Goal: Complete application form

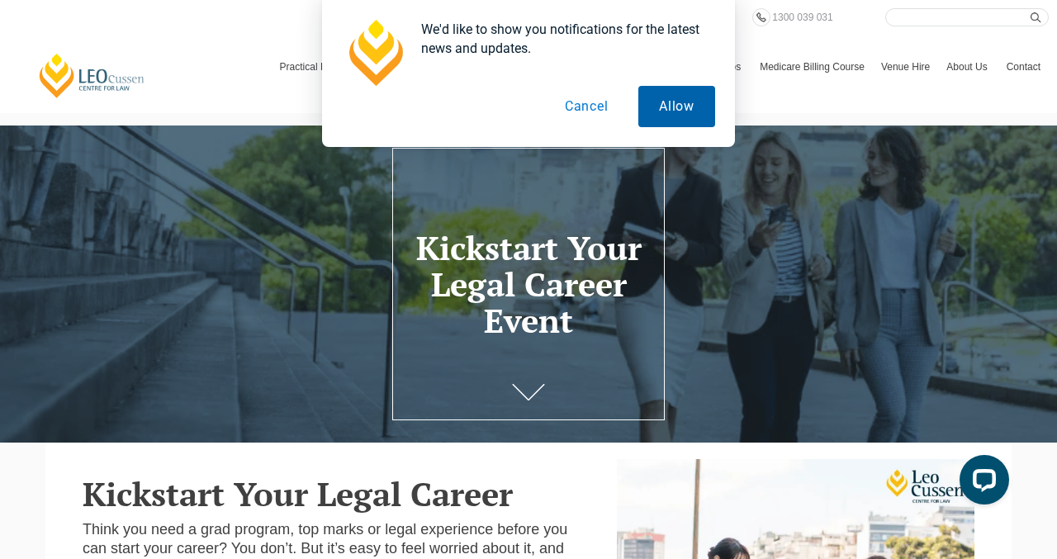
click at [672, 120] on button "Allow" at bounding box center [677, 106] width 77 height 41
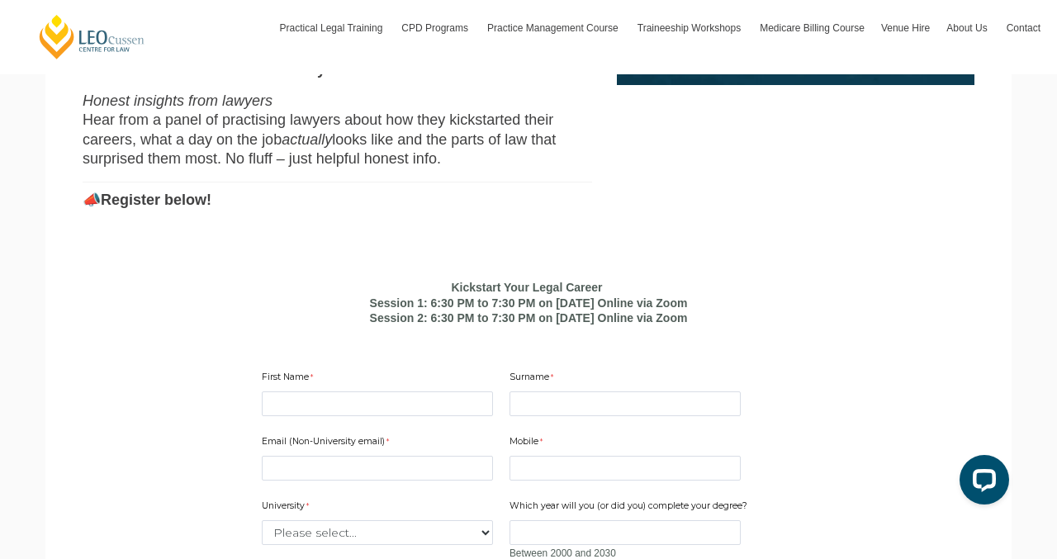
scroll to position [886, 0]
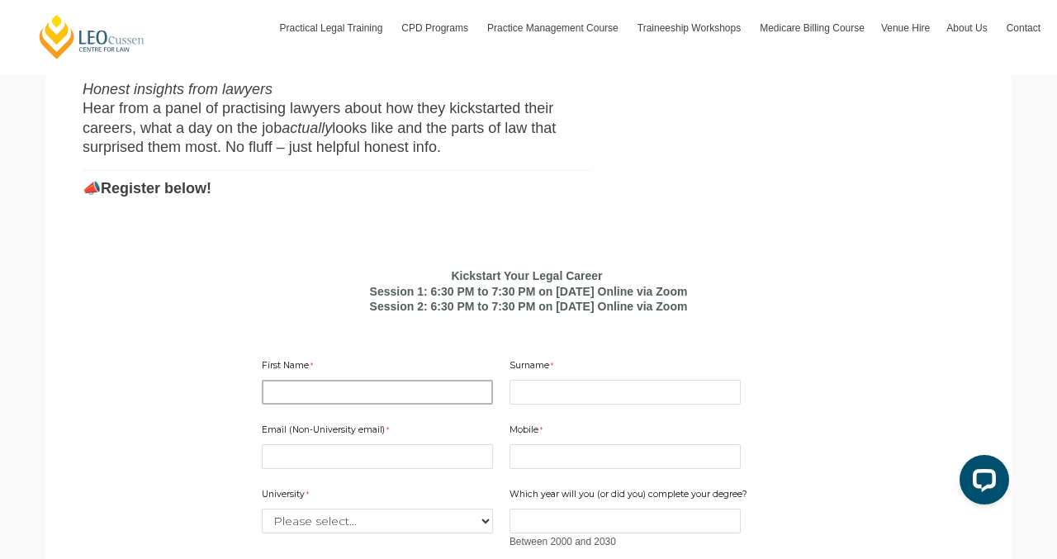
click at [340, 380] on input "First Name" at bounding box center [377, 392] width 231 height 25
type input "Piyumi Sankalpana"
click at [529, 380] on input "Surname" at bounding box center [625, 392] width 231 height 25
type input "DISSANAYAKE MUDIYANSELAGE"
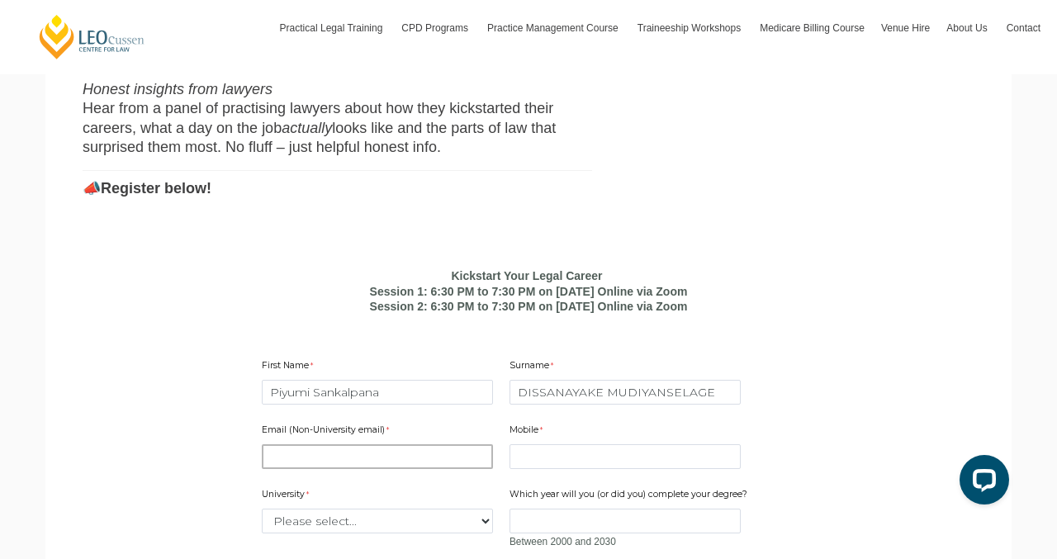
click at [327, 444] on input "Email (Non-University email)" at bounding box center [377, 456] width 231 height 25
type input "[EMAIL_ADDRESS][DOMAIN_NAME]"
click at [546, 444] on input "Mobile" at bounding box center [625, 456] width 231 height 25
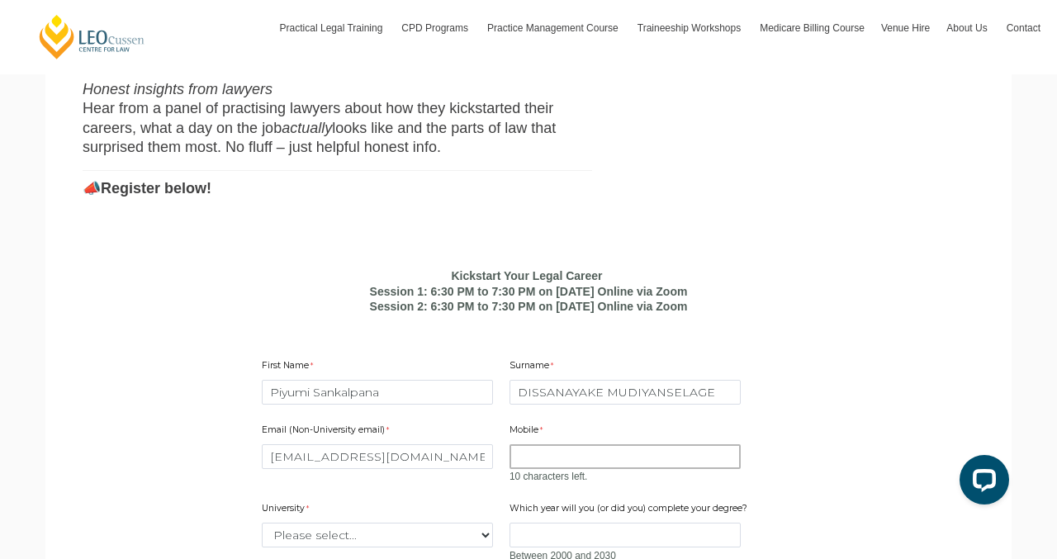
type input "0421066877"
click at [402, 523] on select "Please select... Australian Catholic University Australian National University …" at bounding box center [377, 535] width 231 height 25
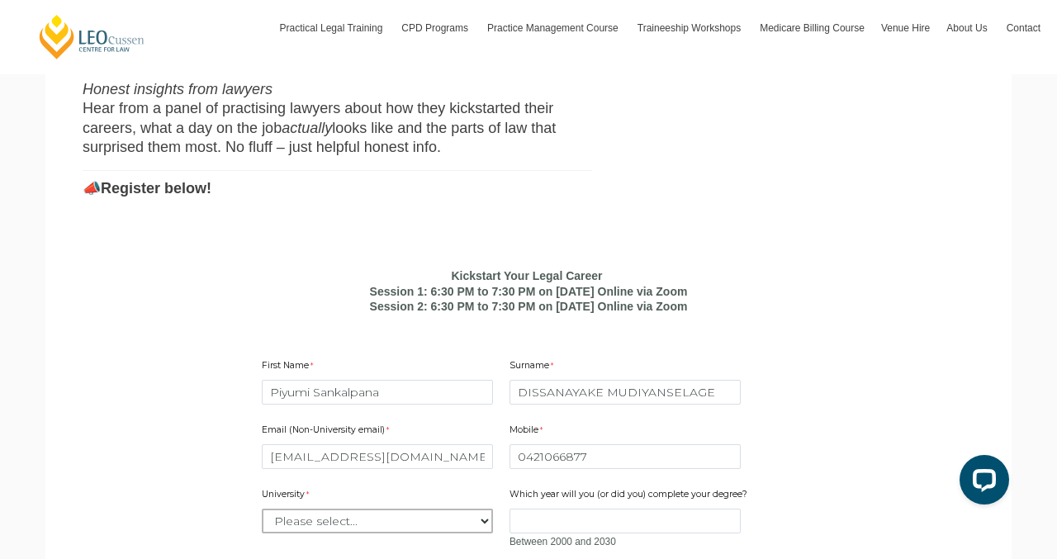
select select "tfa_2195"
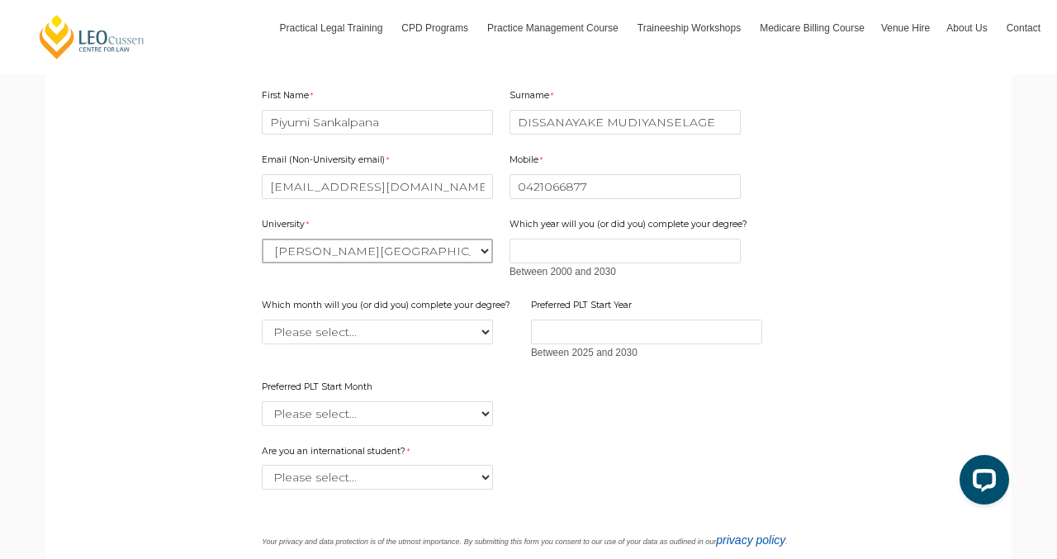
scroll to position [1181, 0]
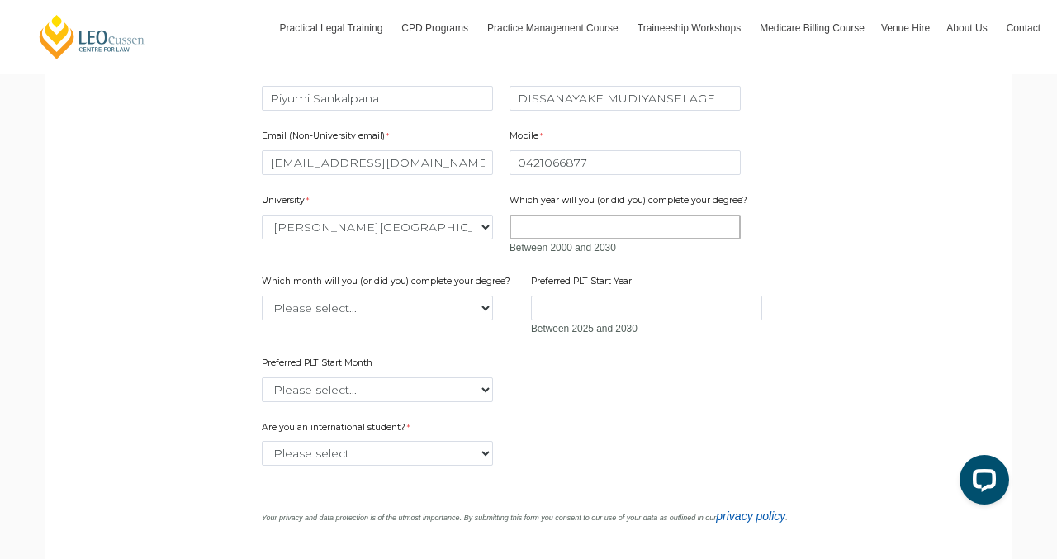
click at [535, 217] on input "Which year will you (or did you) complete your degree?" at bounding box center [625, 227] width 231 height 25
type input "2025"
click at [465, 296] on select "Please select... January February March April May June July August September Oc…" at bounding box center [377, 308] width 231 height 25
select select "tfa_2228"
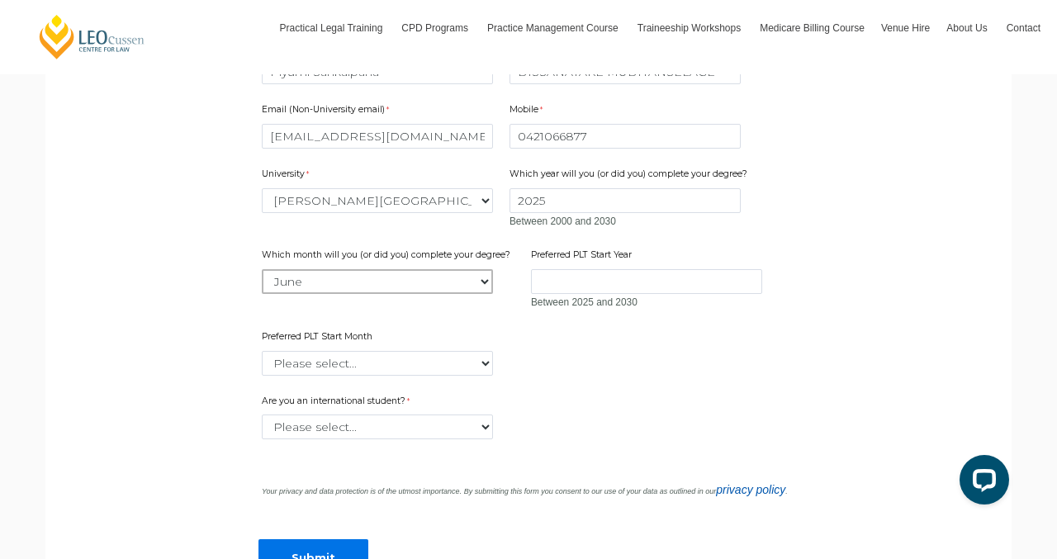
scroll to position [1214, 0]
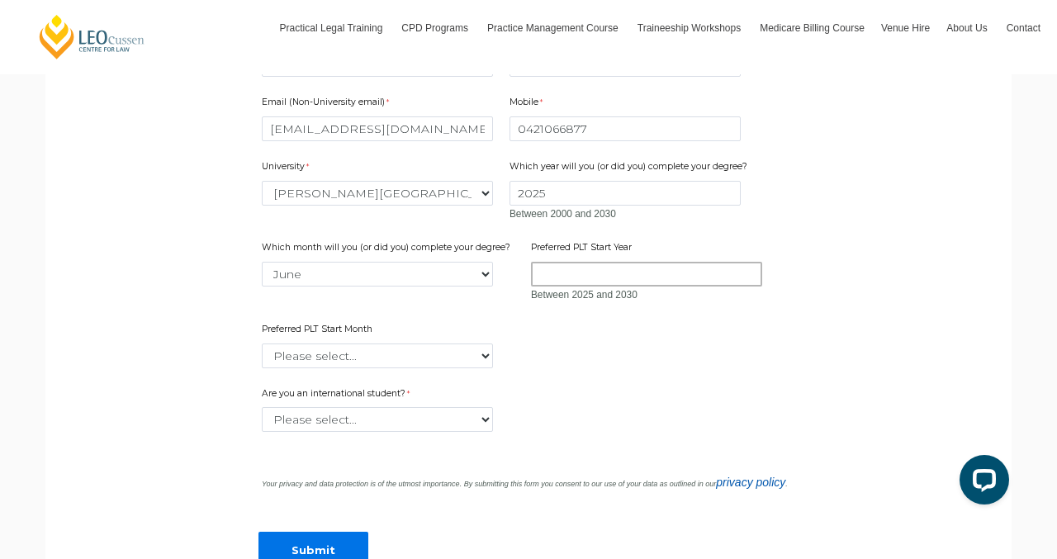
click at [539, 262] on input "Preferred PLT Start Year" at bounding box center [646, 274] width 231 height 25
type input "2026"
click at [451, 344] on select "Please select... January February March April May June July August September Oc…" at bounding box center [377, 356] width 231 height 25
select select "tfa_2340"
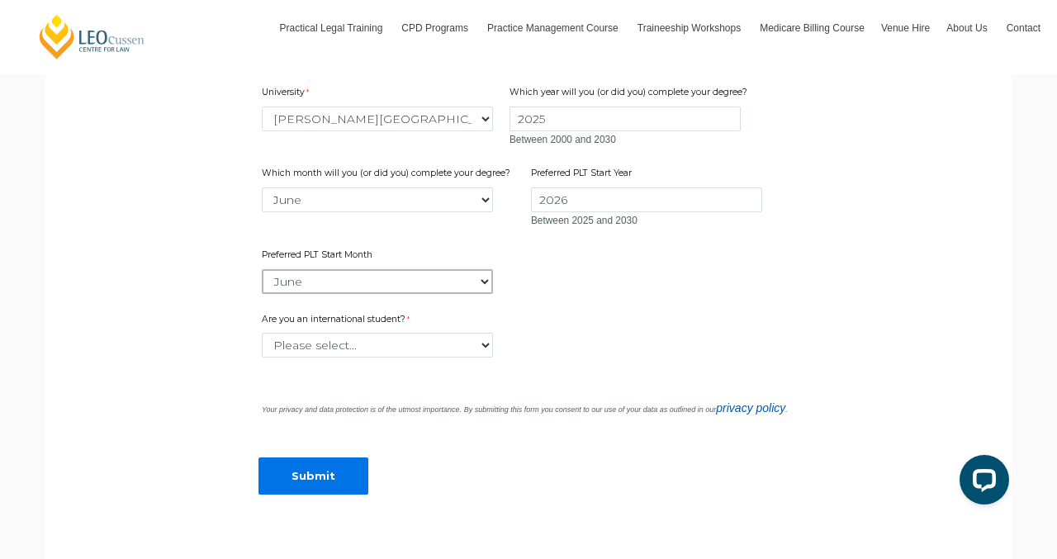
scroll to position [1329, 0]
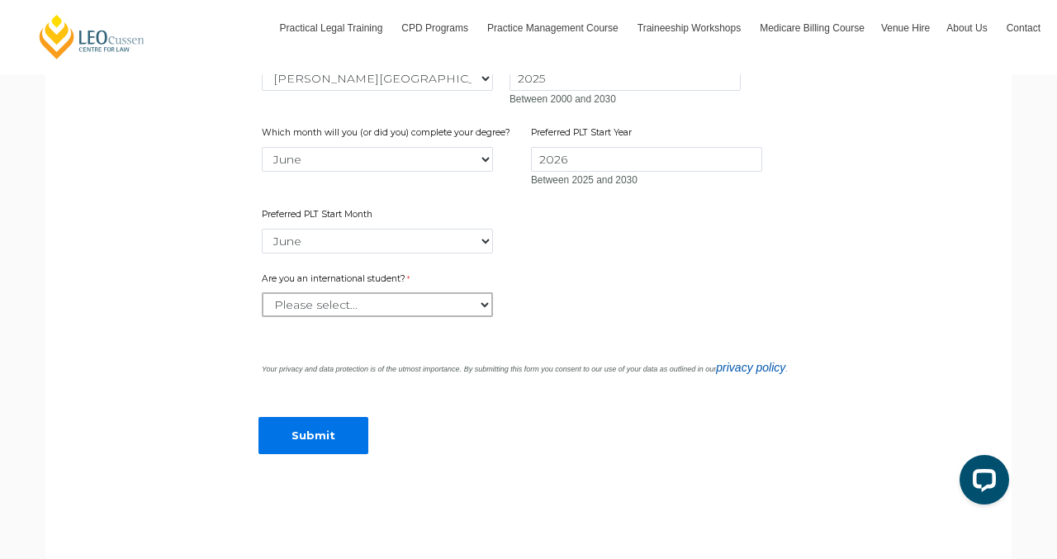
click at [372, 302] on select "Please select... Yes No" at bounding box center [377, 304] width 231 height 25
select select "tfa_59"
click at [326, 418] on input "Submit" at bounding box center [314, 435] width 110 height 37
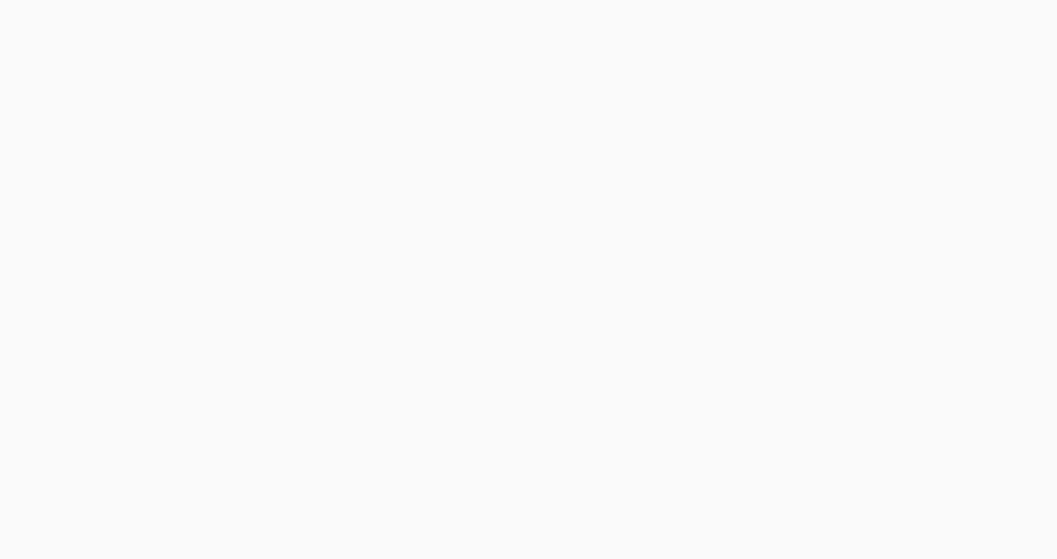
select select "tfa_2195"
select select "tfa_2228"
select select "tfa_2340"
select select "tfa_59"
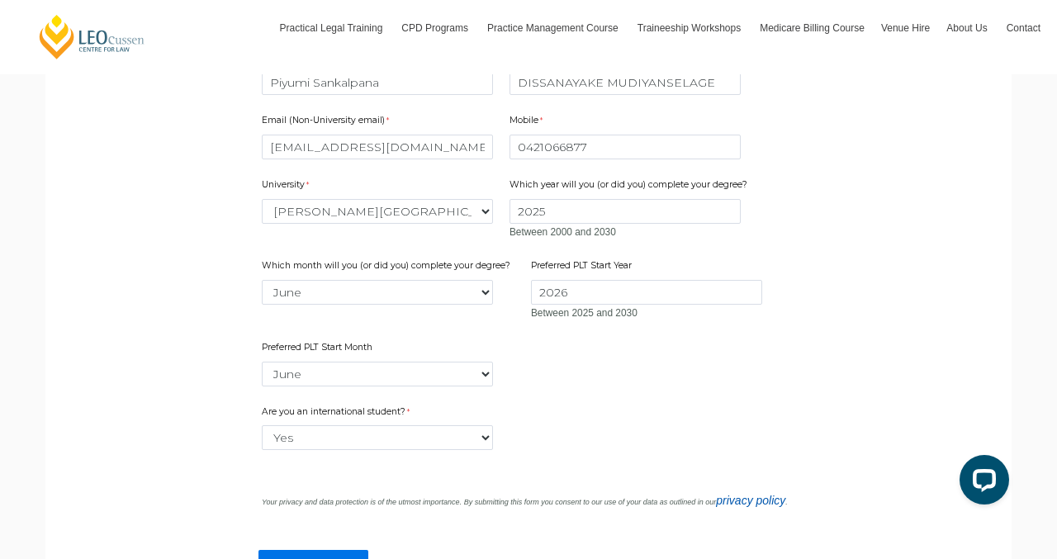
scroll to position [1174, 0]
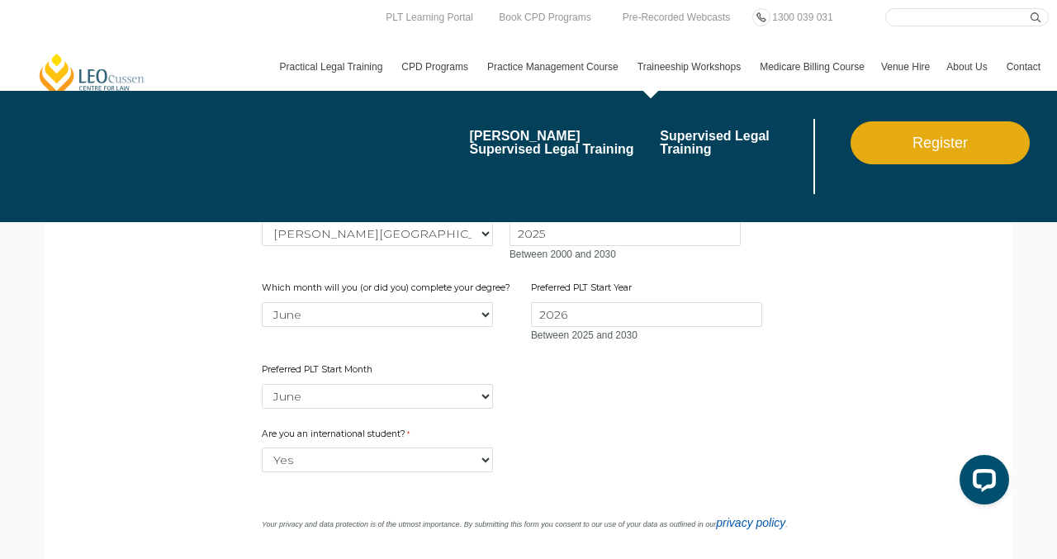
click at [680, 59] on link "Traineeship Workshops" at bounding box center [691, 67] width 122 height 48
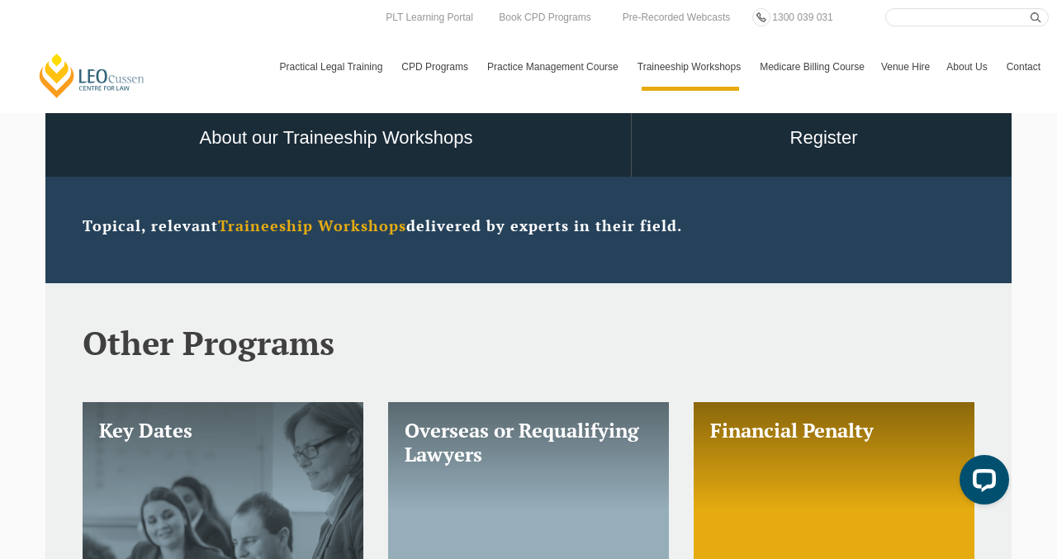
scroll to position [336, 0]
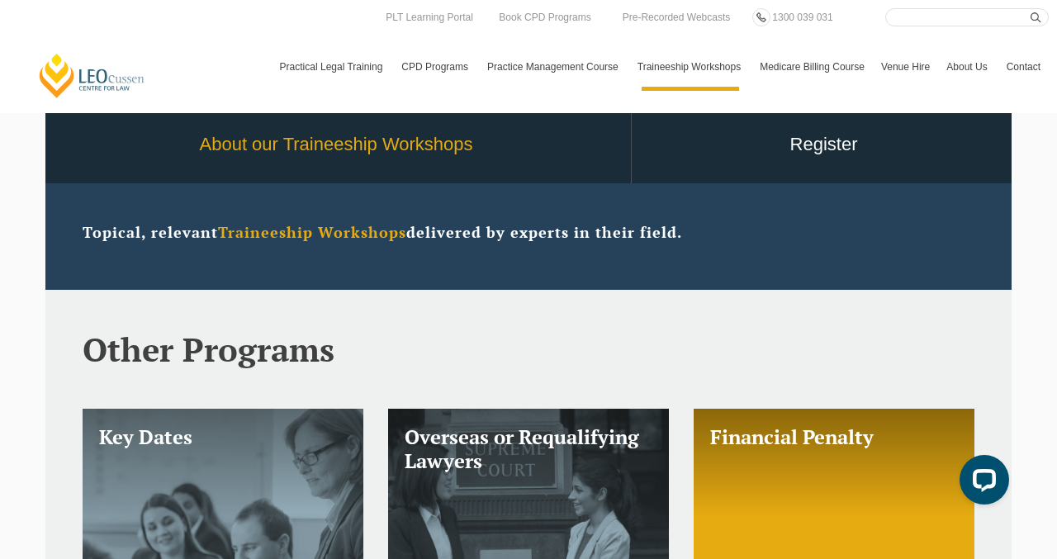
click at [397, 150] on link "About our Traineeship Workshops" at bounding box center [336, 145] width 590 height 77
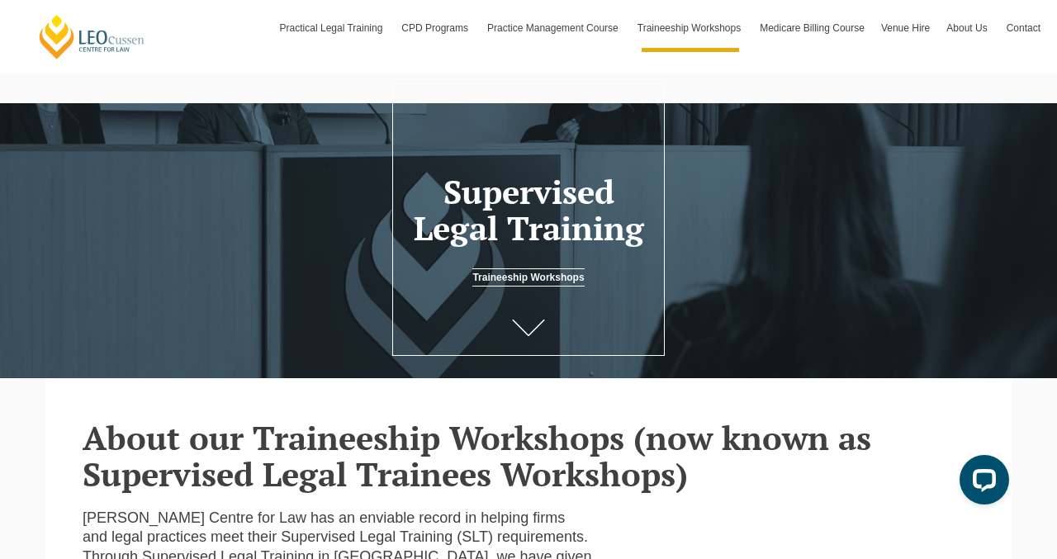
scroll to position [64, 0]
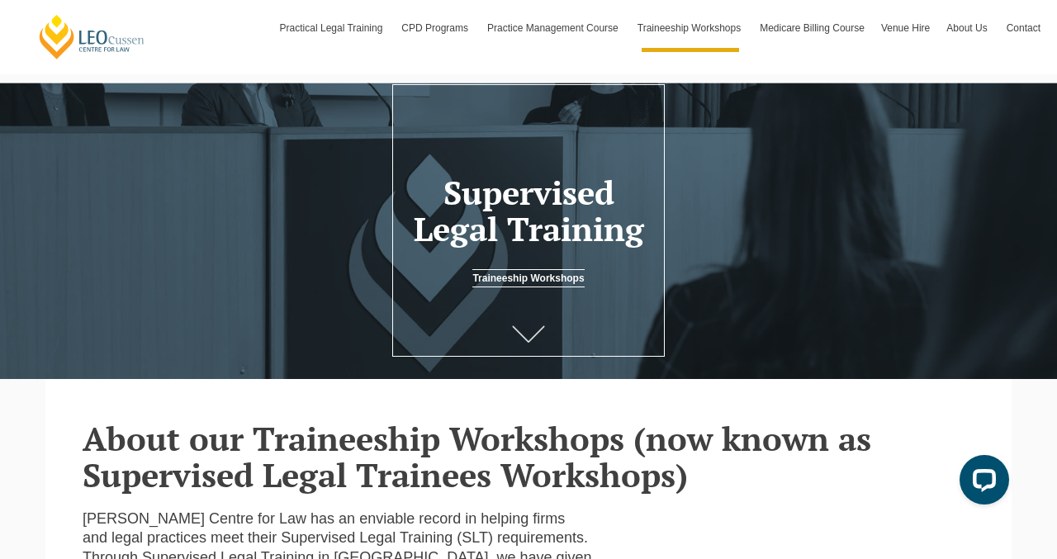
click at [520, 333] on icon at bounding box center [528, 334] width 33 height 17
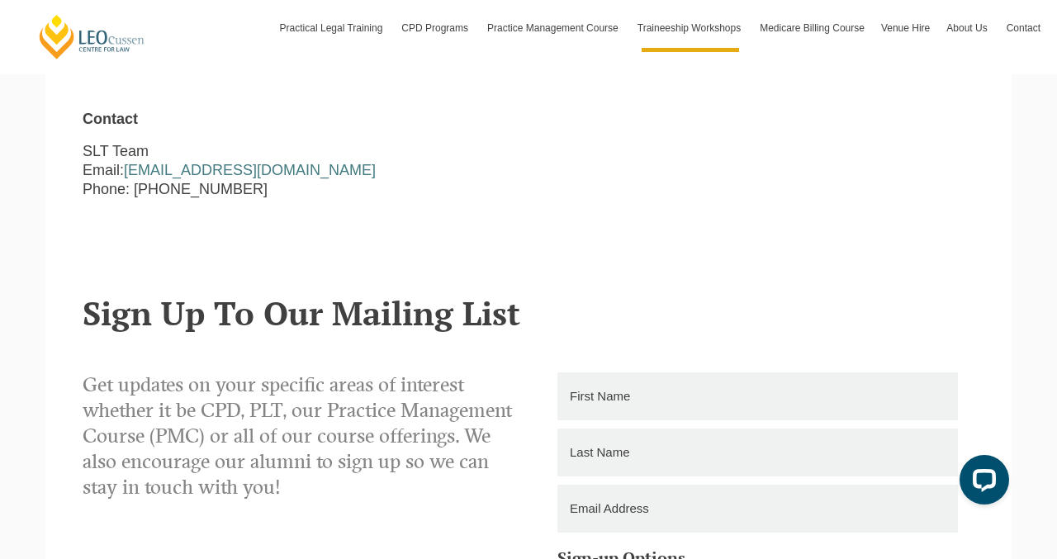
scroll to position [1826, 0]
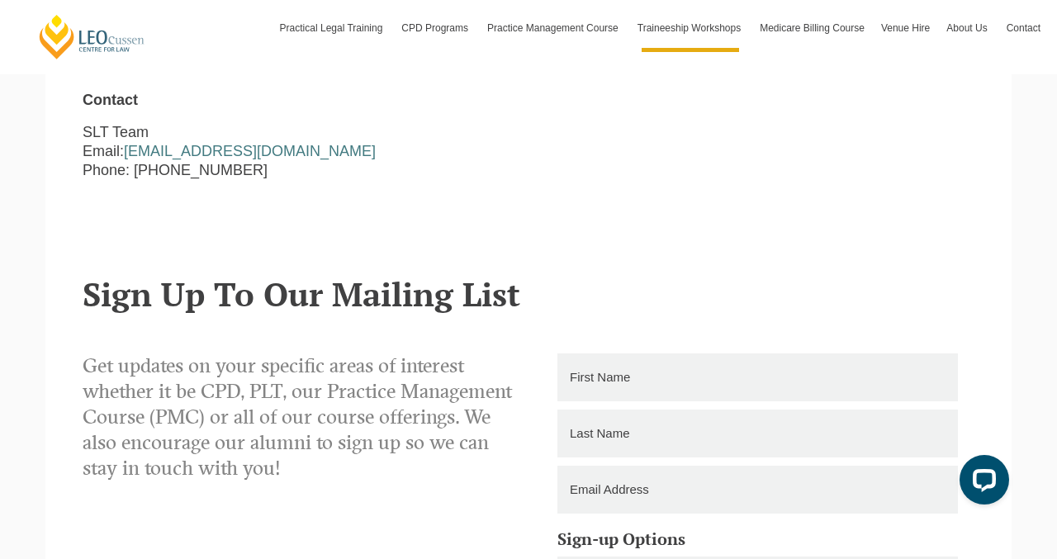
click at [596, 354] on input "text" at bounding box center [758, 378] width 401 height 48
type input "PIYUMI"
type input "MUDIYANSELAGE"
type input "0421066877"
type input "PIYUMI SANKALPANA"
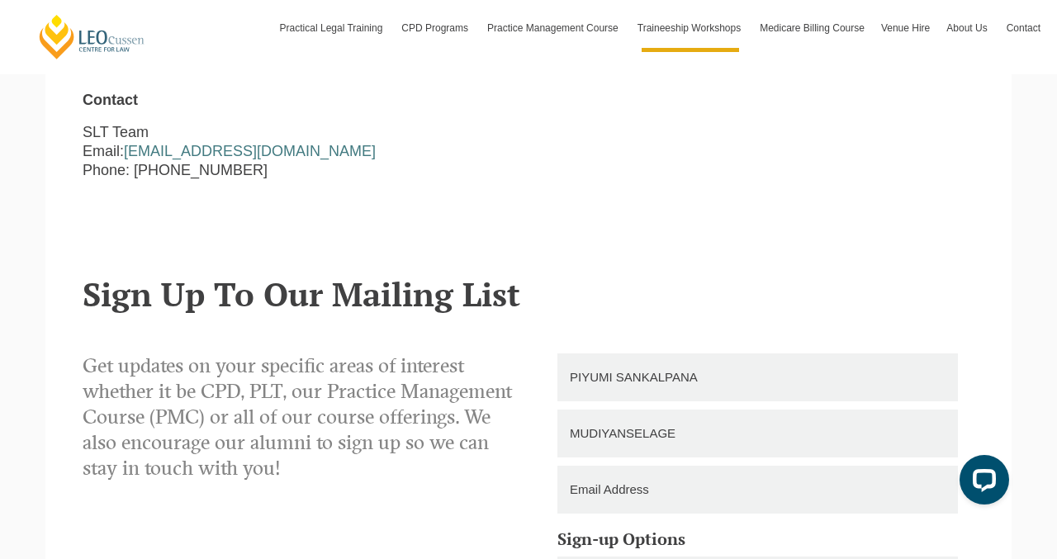
click at [573, 410] on input "MUDIYANSELAGE" at bounding box center [758, 434] width 401 height 48
type input "DISSANAYAKE MUDIYANSELAGE"
click at [587, 466] on input "email" at bounding box center [758, 490] width 401 height 48
type input "piyumisankalpana@gmail.com"
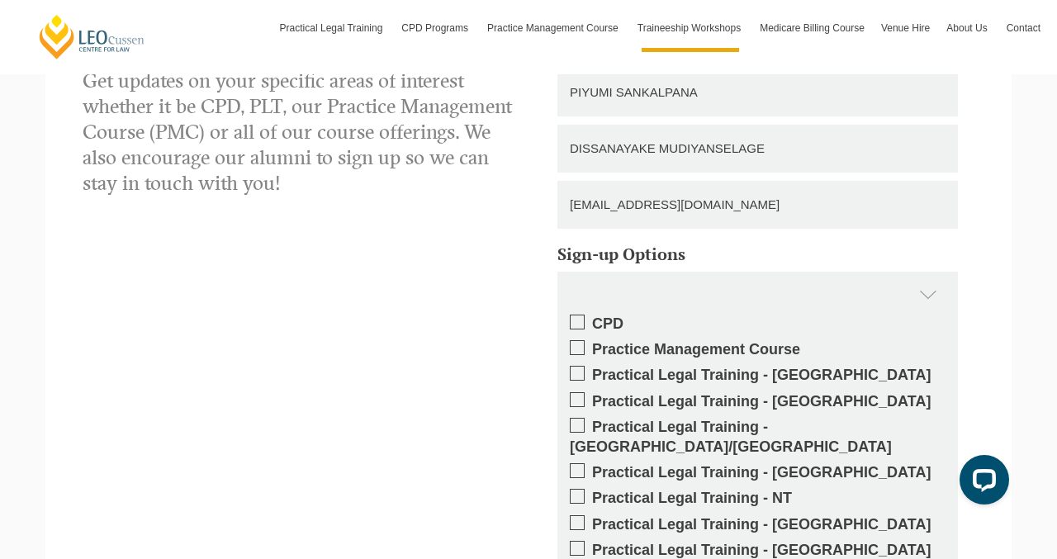
scroll to position [2081, 0]
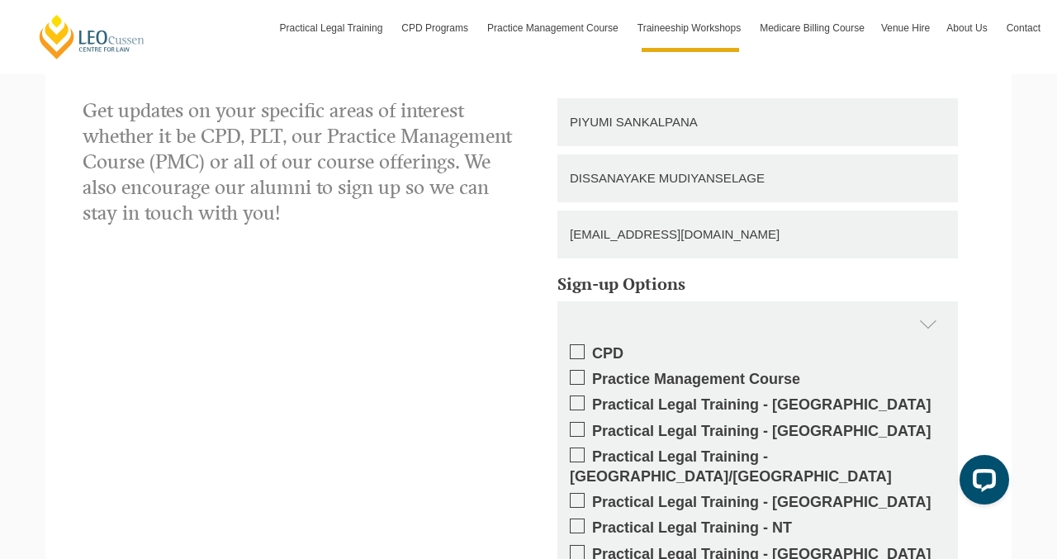
click at [931, 302] on div at bounding box center [758, 326] width 401 height 48
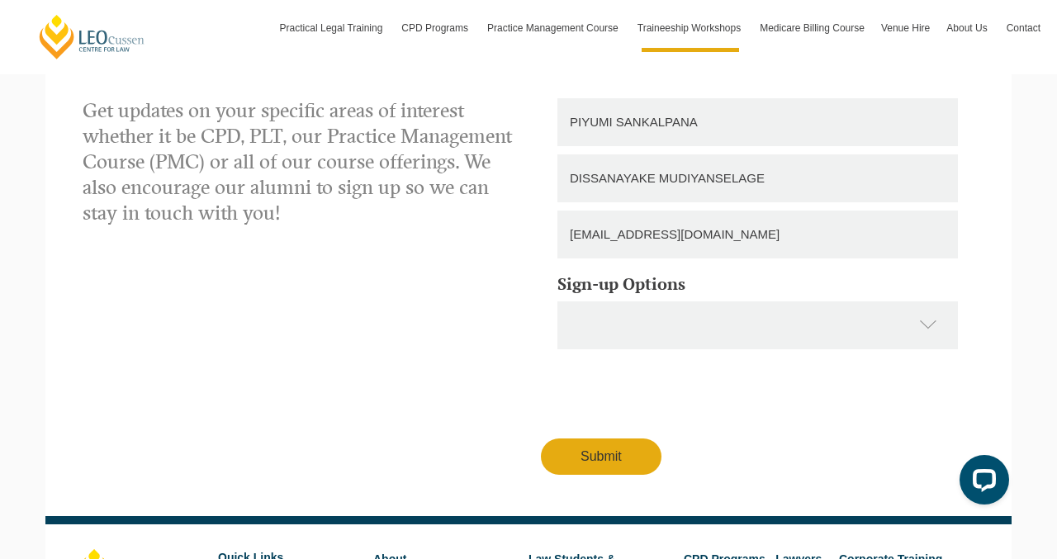
click at [931, 302] on div at bounding box center [758, 326] width 401 height 48
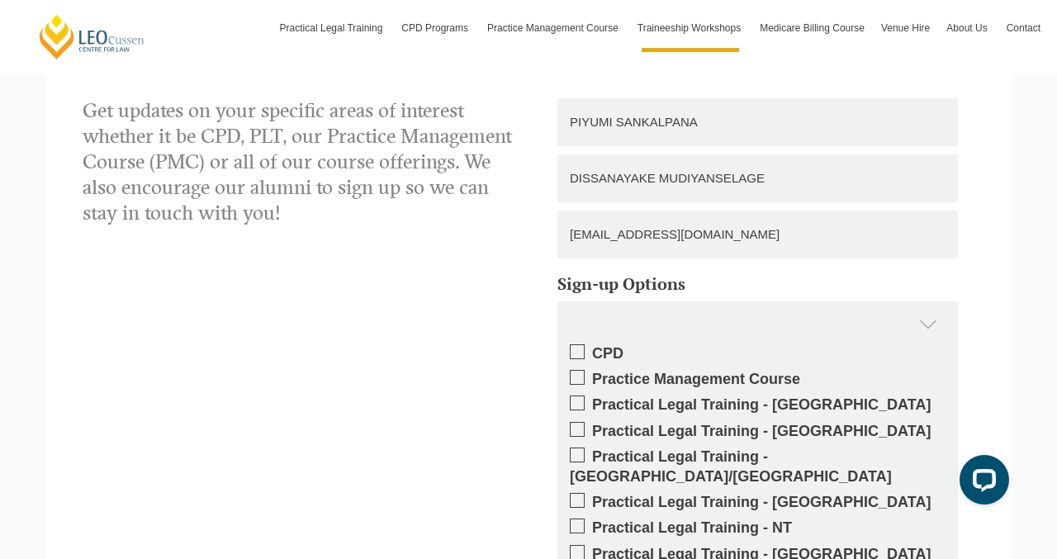
click at [931, 302] on div at bounding box center [758, 326] width 401 height 48
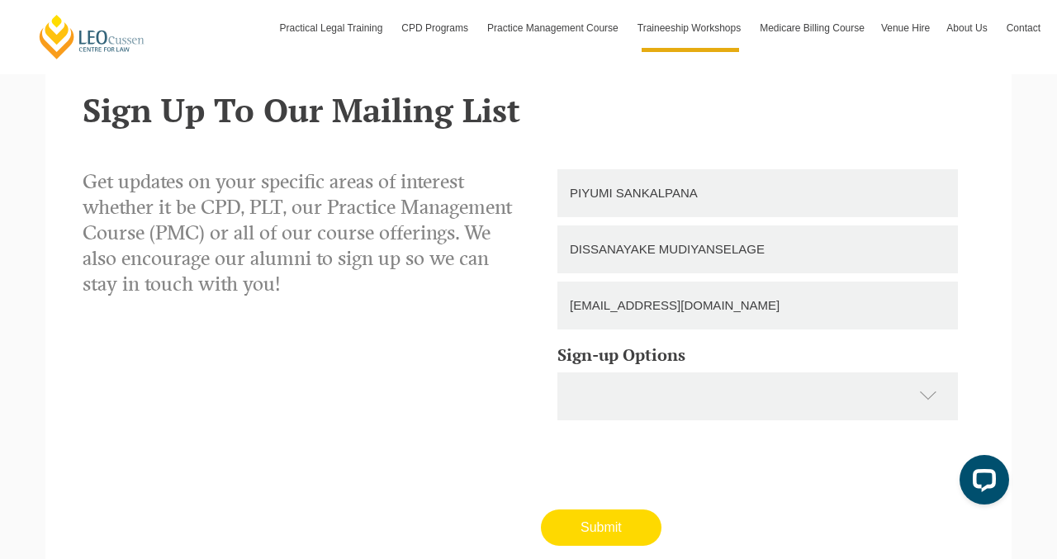
scroll to position [1997, 0]
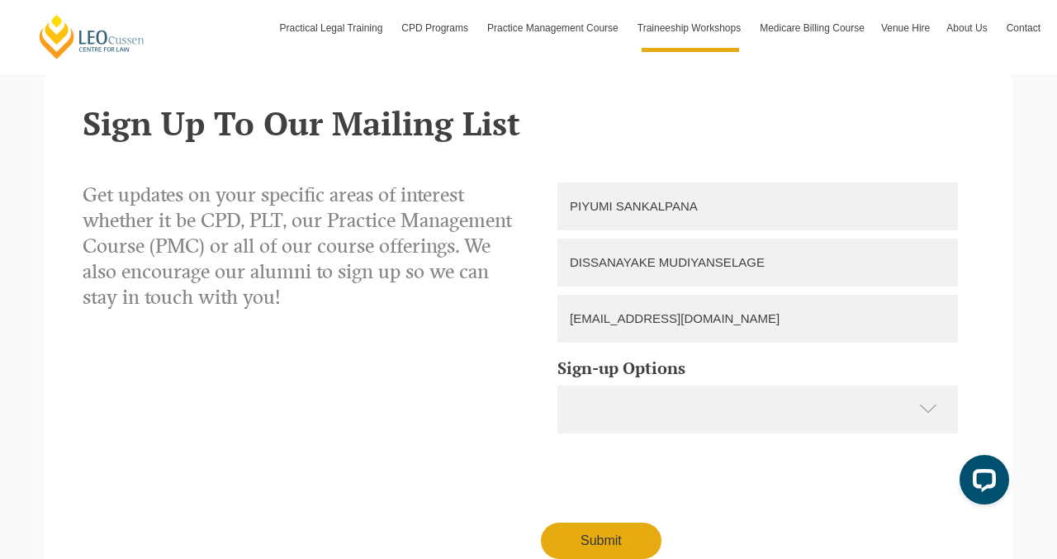
click at [929, 386] on div at bounding box center [758, 410] width 401 height 48
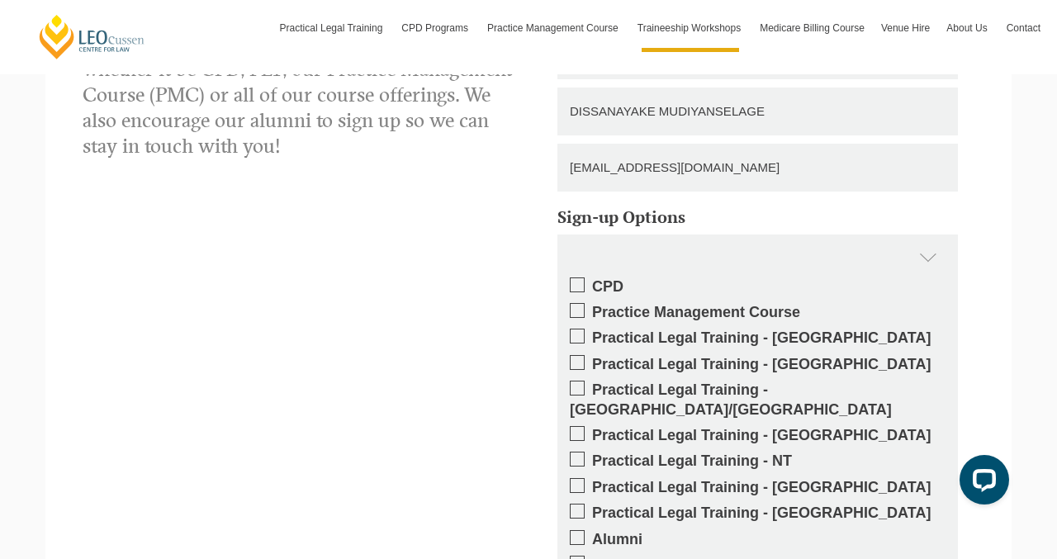
scroll to position [2155, 0]
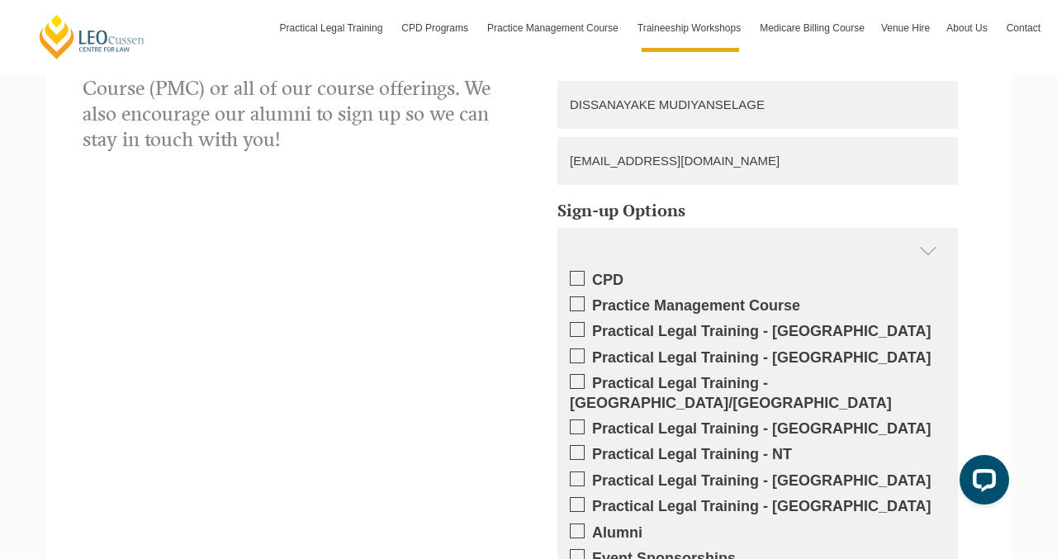
click at [582, 271] on span at bounding box center [577, 278] width 15 height 15
click at [592, 274] on input "CPD" at bounding box center [592, 274] width 0 height 0
click at [574, 349] on span at bounding box center [577, 356] width 15 height 15
click at [592, 352] on input "Practical Legal Training - [GEOGRAPHIC_DATA]" at bounding box center [592, 352] width 0 height 0
click at [573, 524] on span at bounding box center [577, 531] width 15 height 15
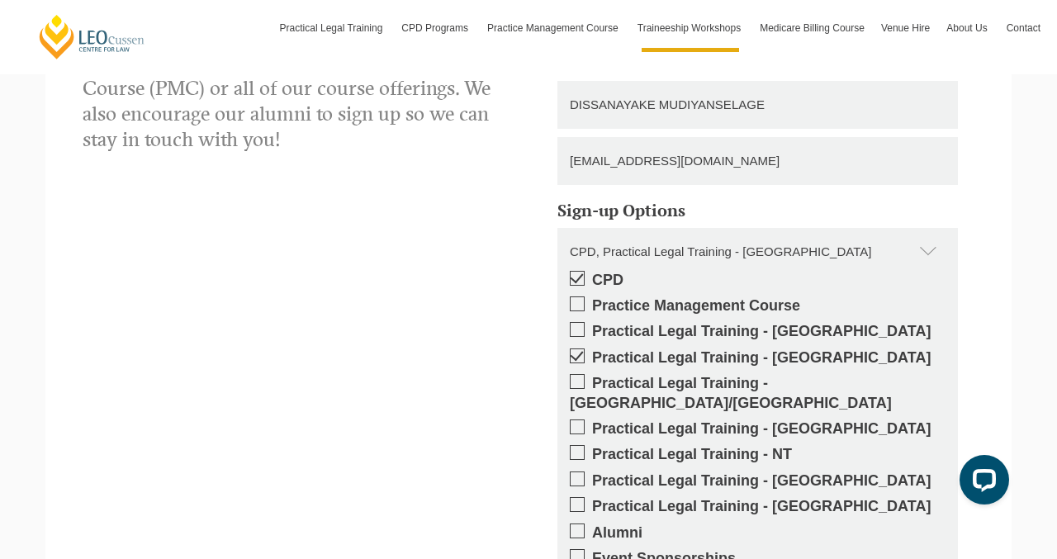
click at [592, 527] on input "Alumni" at bounding box center [592, 527] width 0 height 0
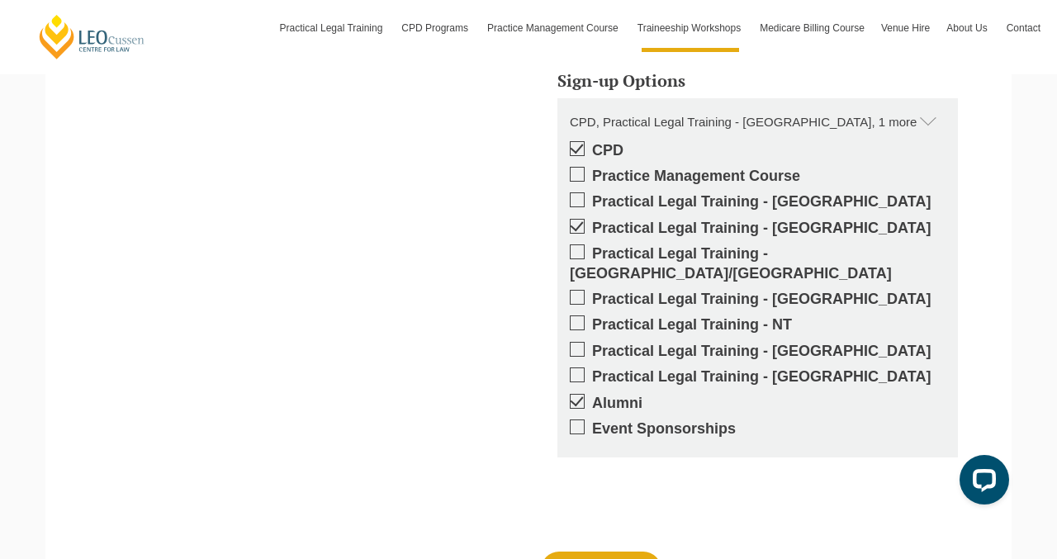
scroll to position [2301, 0]
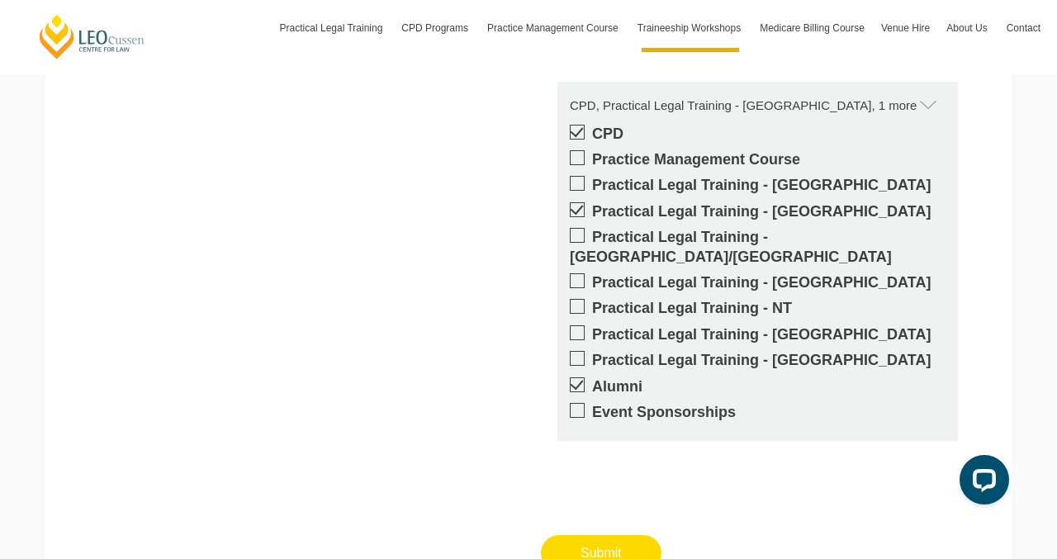
click at [592, 535] on input "Submit" at bounding box center [601, 553] width 121 height 36
type input "Submitting"
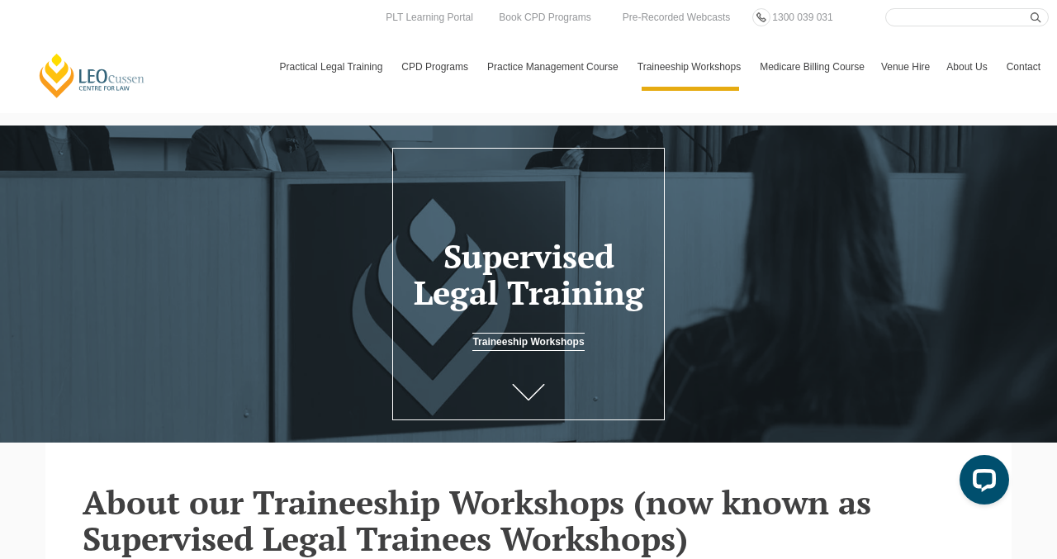
scroll to position [0, 0]
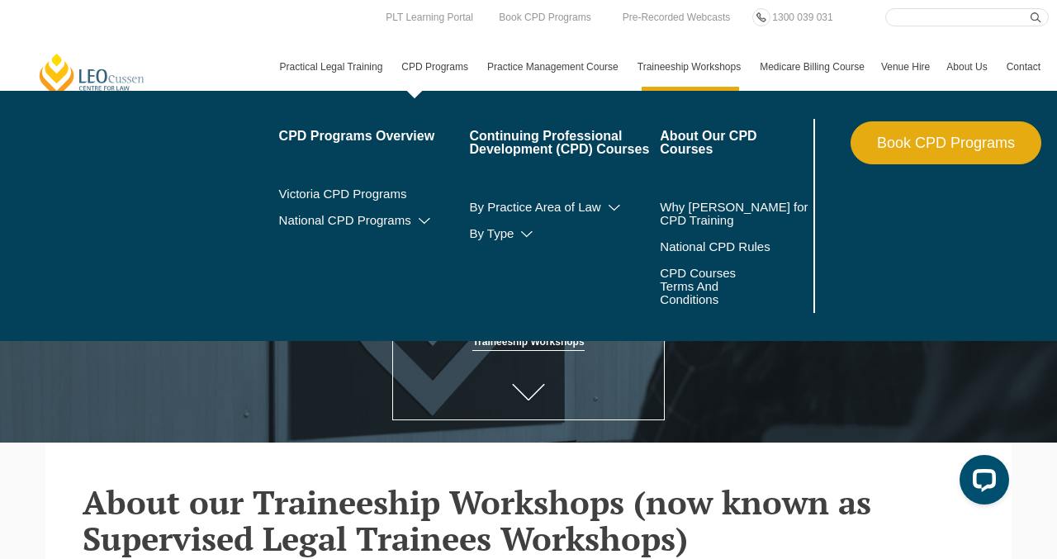
click at [440, 69] on link "CPD Programs" at bounding box center [436, 67] width 86 height 48
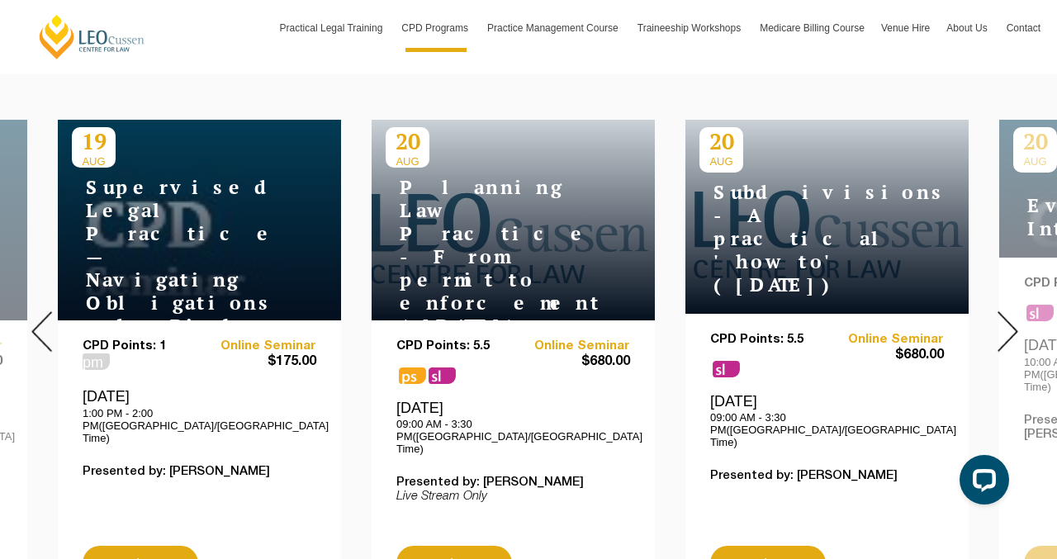
scroll to position [635, 0]
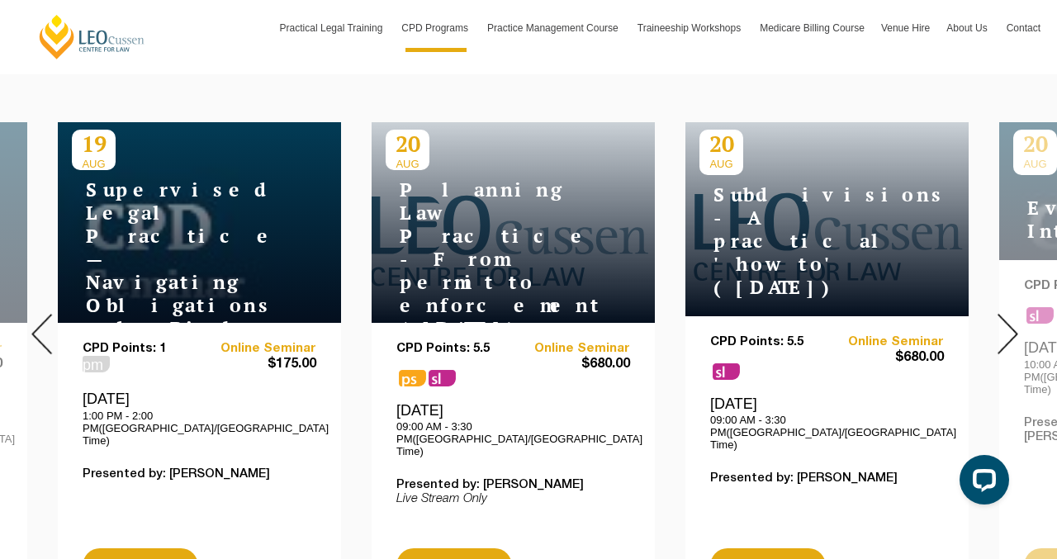
click at [1004, 314] on img at bounding box center [1008, 334] width 21 height 40
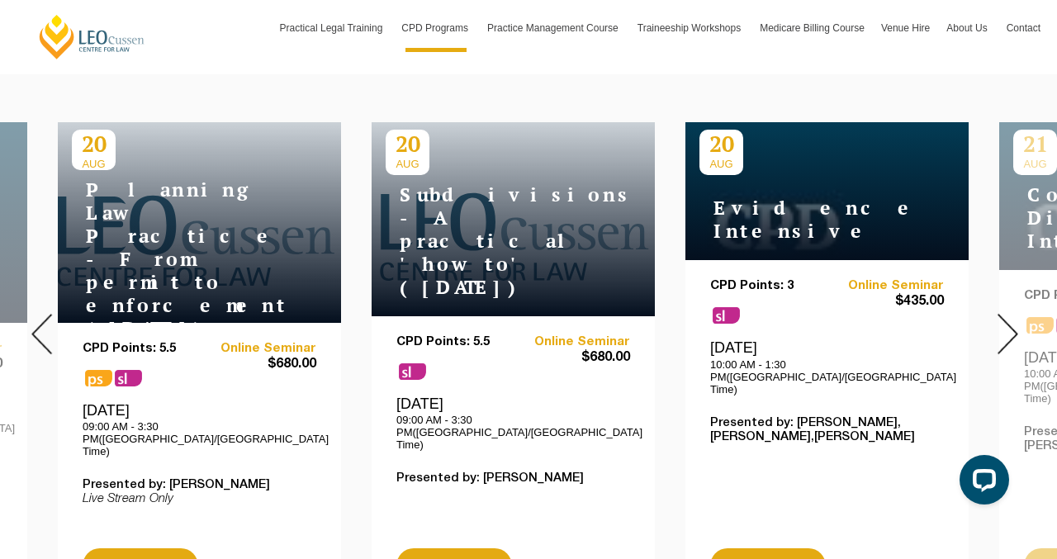
click at [1004, 314] on img at bounding box center [1008, 334] width 21 height 40
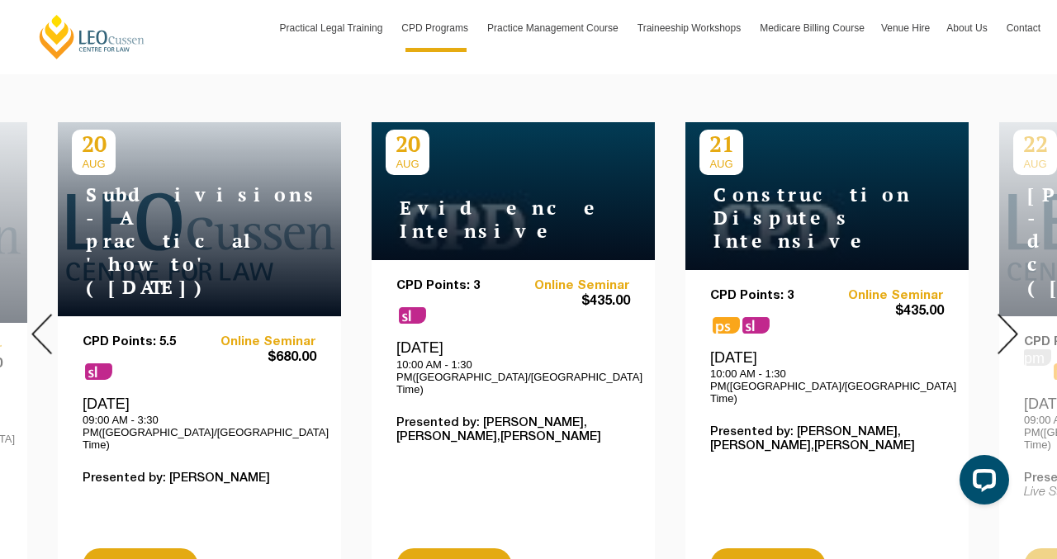
click at [1004, 314] on img at bounding box center [1008, 334] width 21 height 40
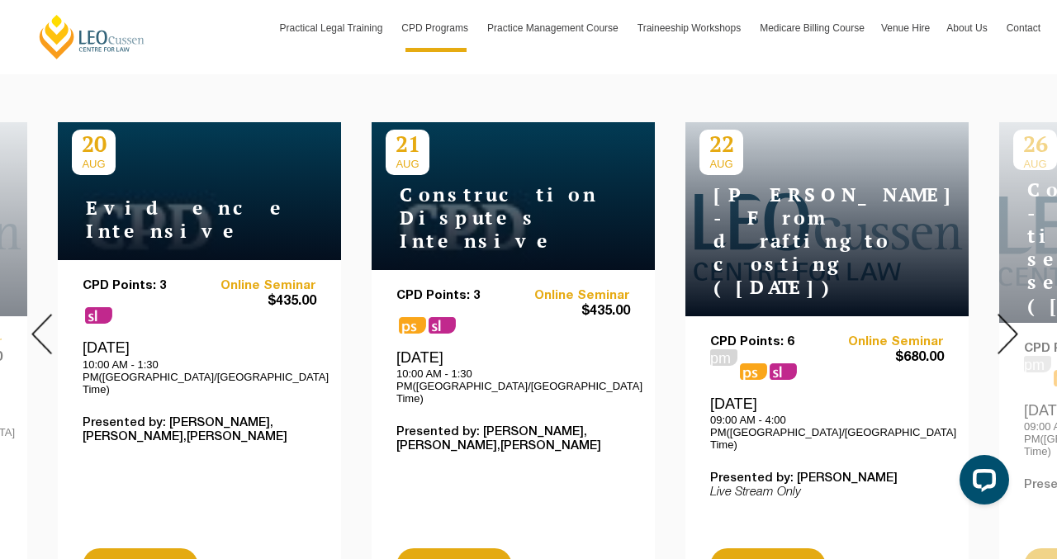
click at [1004, 314] on img at bounding box center [1008, 334] width 21 height 40
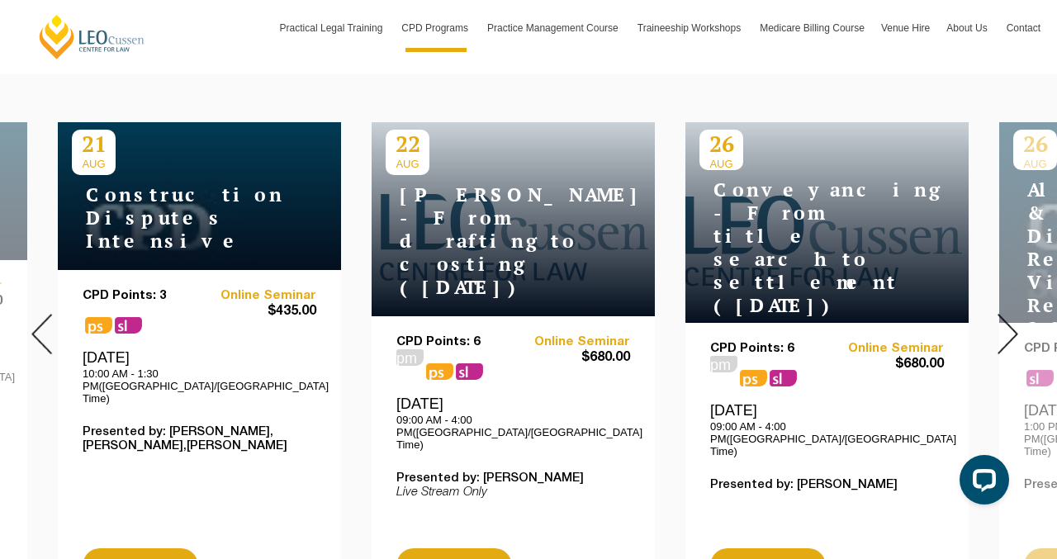
click at [1004, 314] on img at bounding box center [1008, 334] width 21 height 40
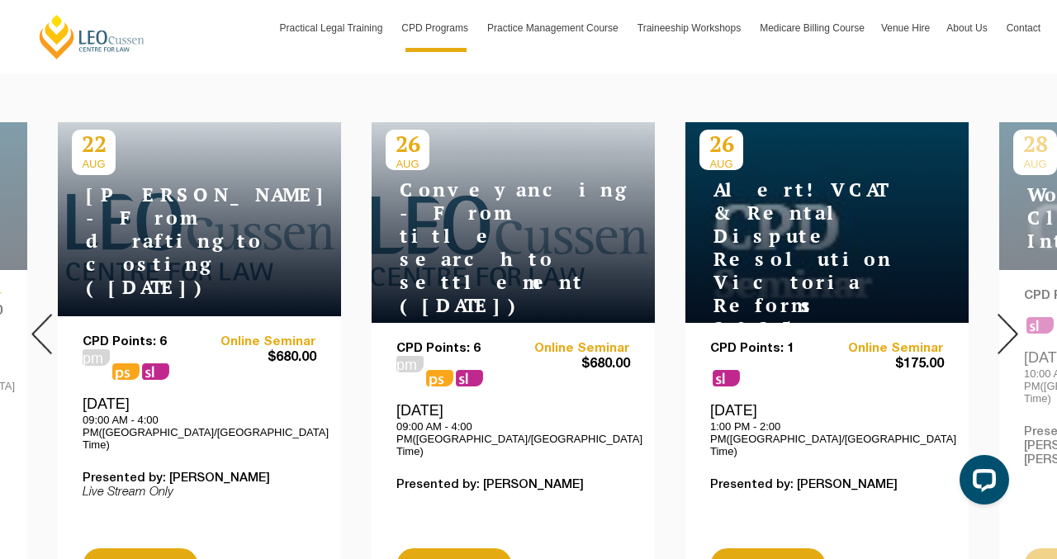
click at [1004, 314] on img at bounding box center [1008, 334] width 21 height 40
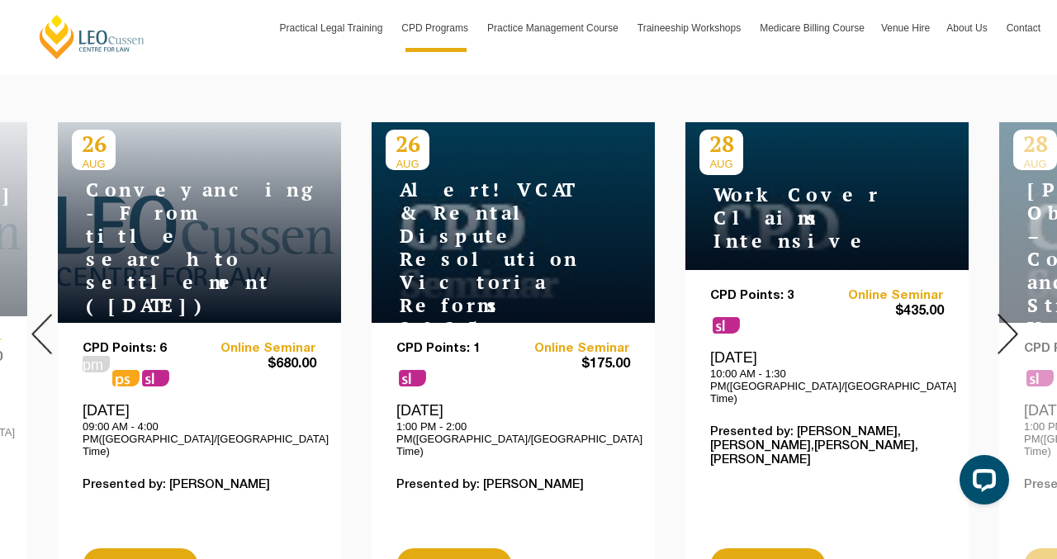
click at [1004, 314] on img at bounding box center [1008, 334] width 21 height 40
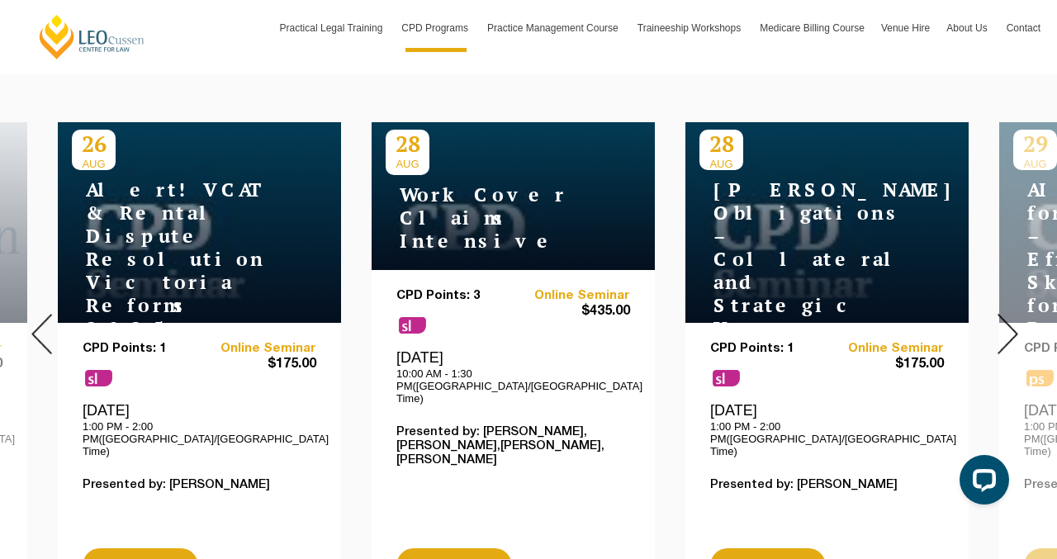
click at [1004, 314] on img at bounding box center [1008, 334] width 21 height 40
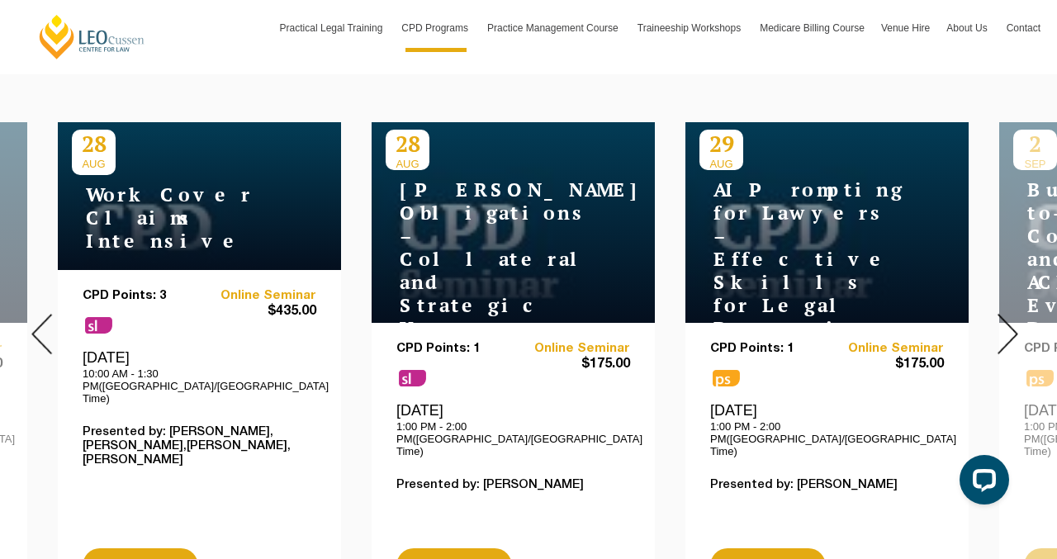
click at [1004, 314] on img at bounding box center [1008, 334] width 21 height 40
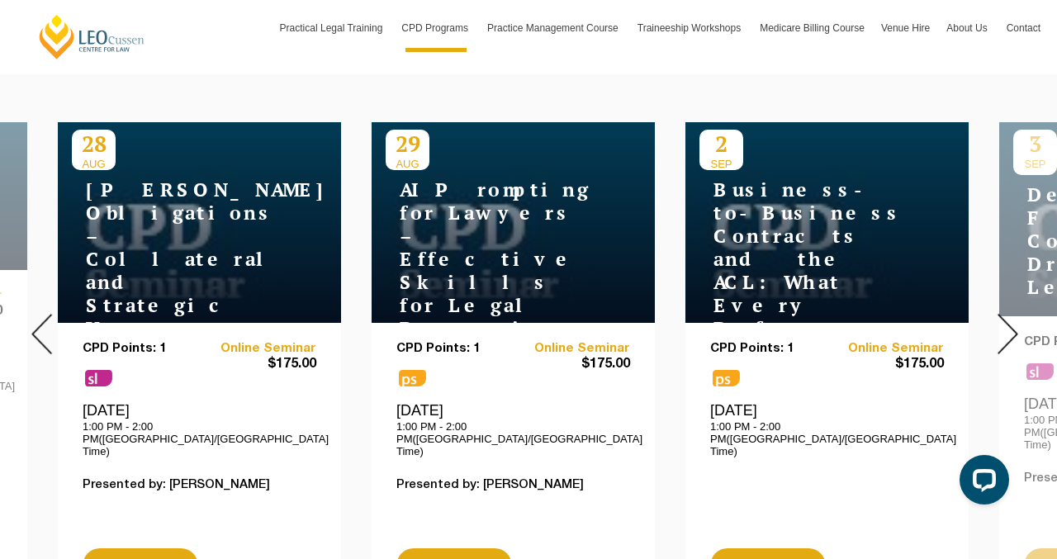
click at [1005, 315] on img at bounding box center [1008, 334] width 21 height 40
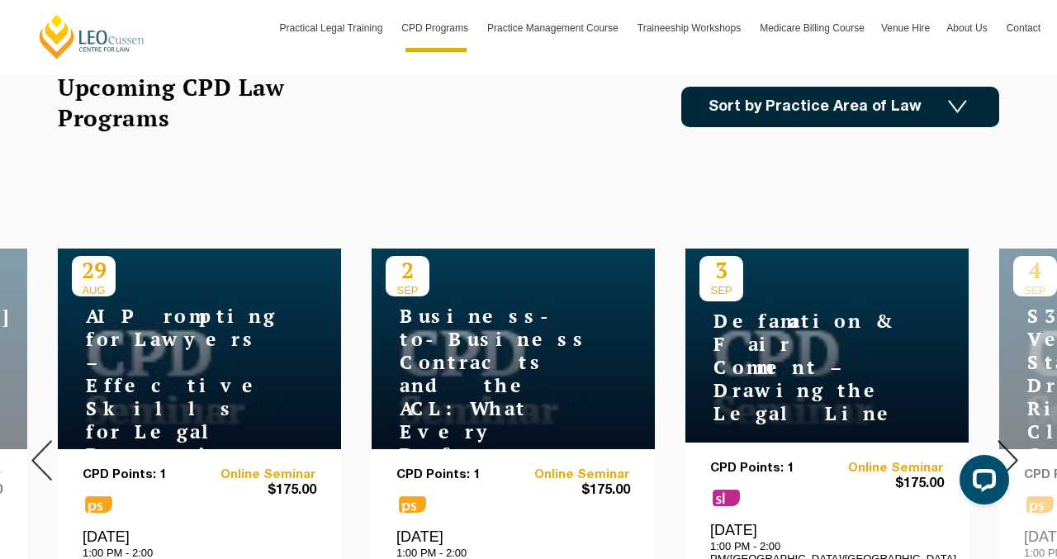
scroll to position [516, 0]
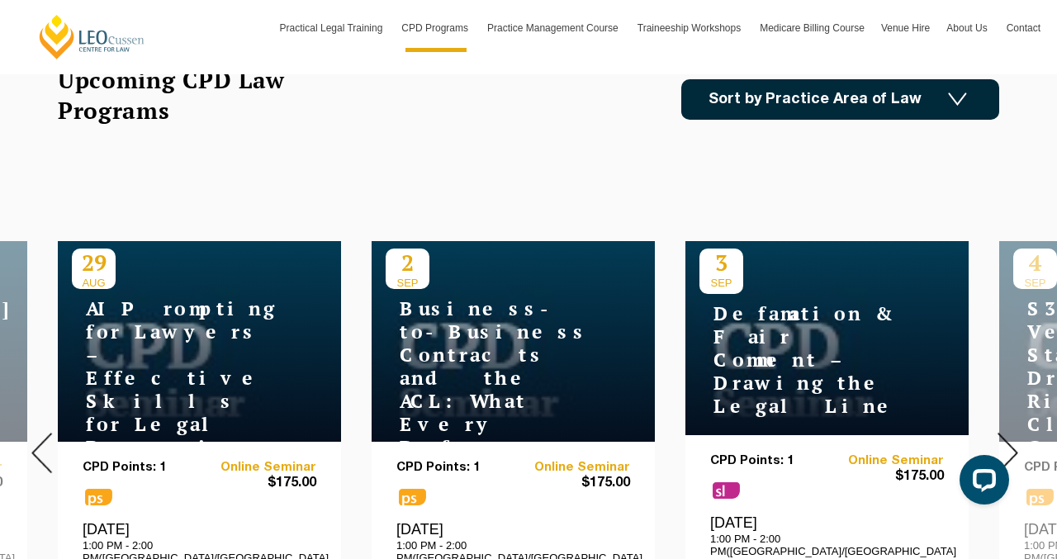
click at [1006, 433] on img at bounding box center [1008, 453] width 21 height 40
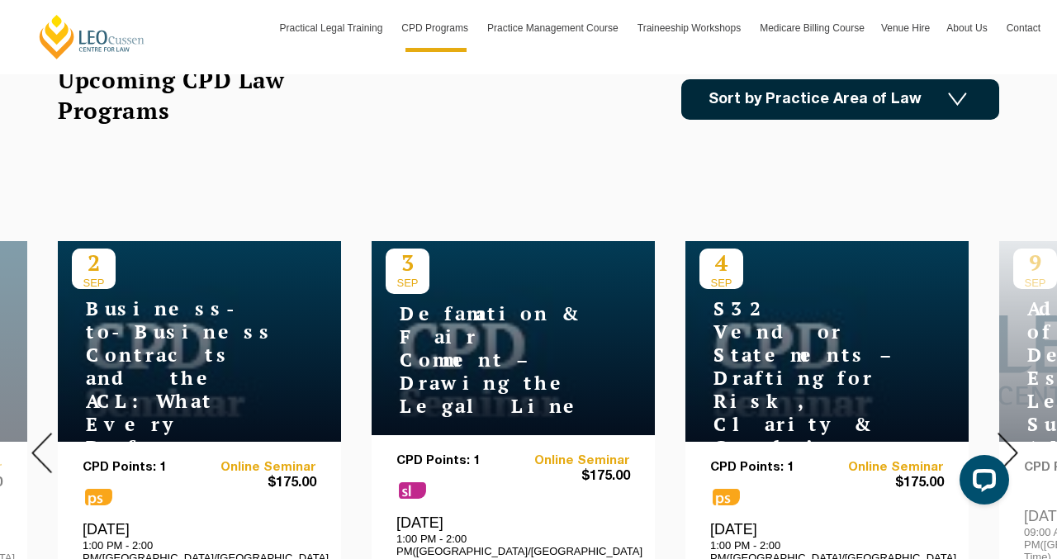
click at [1006, 433] on img at bounding box center [1008, 453] width 21 height 40
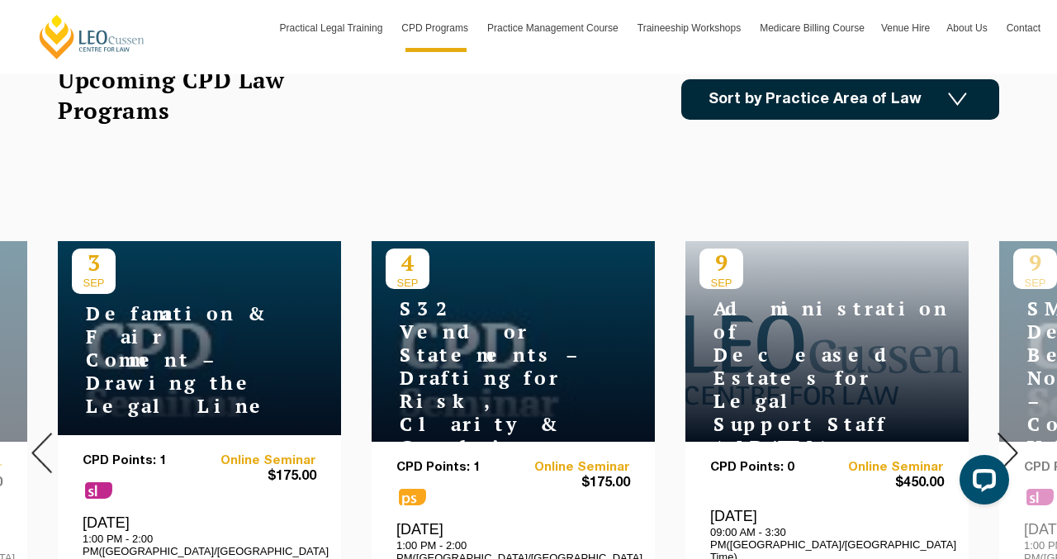
click at [1006, 433] on img at bounding box center [1008, 453] width 21 height 40
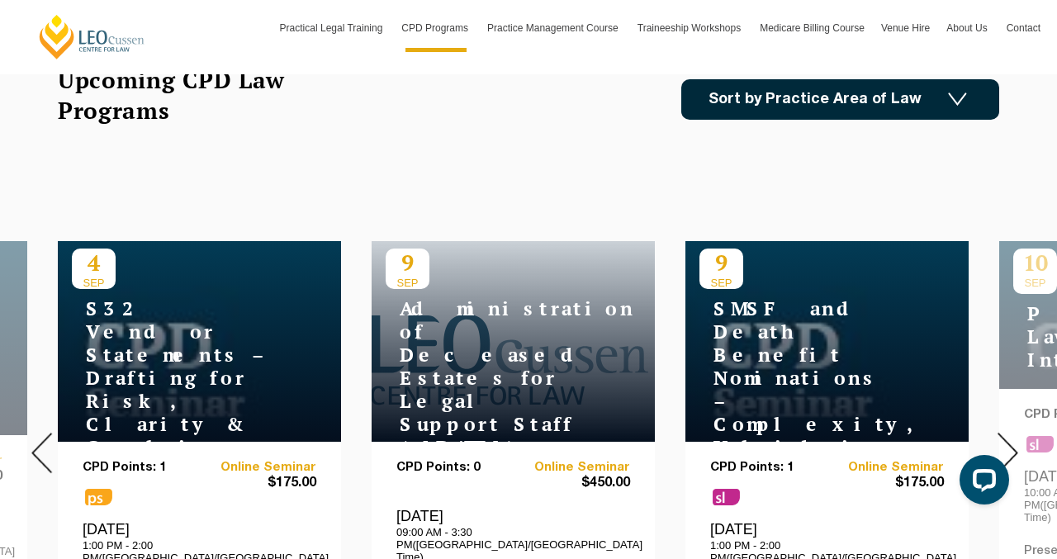
click at [1006, 433] on img at bounding box center [1008, 453] width 21 height 40
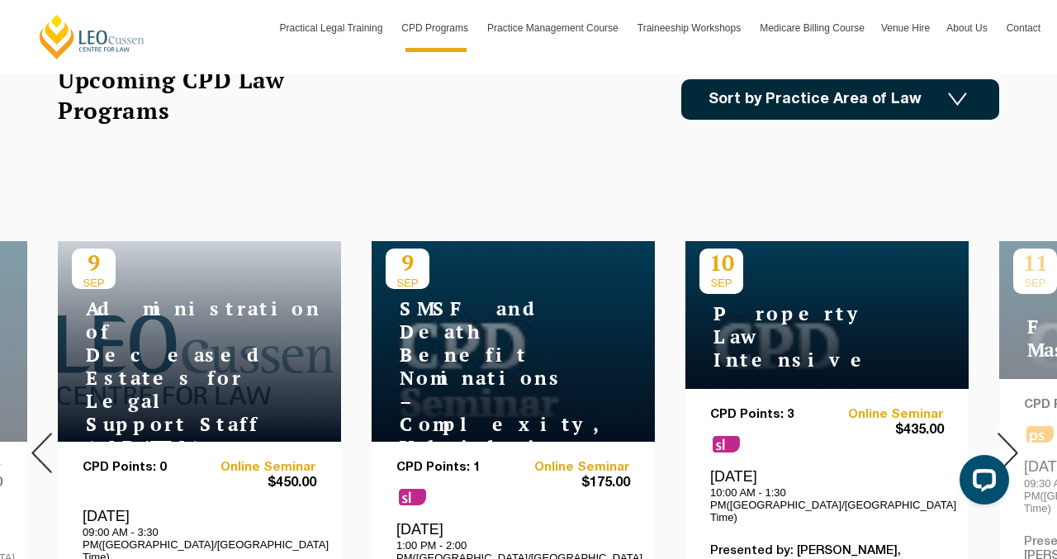
click at [1005, 435] on img at bounding box center [1008, 453] width 21 height 40
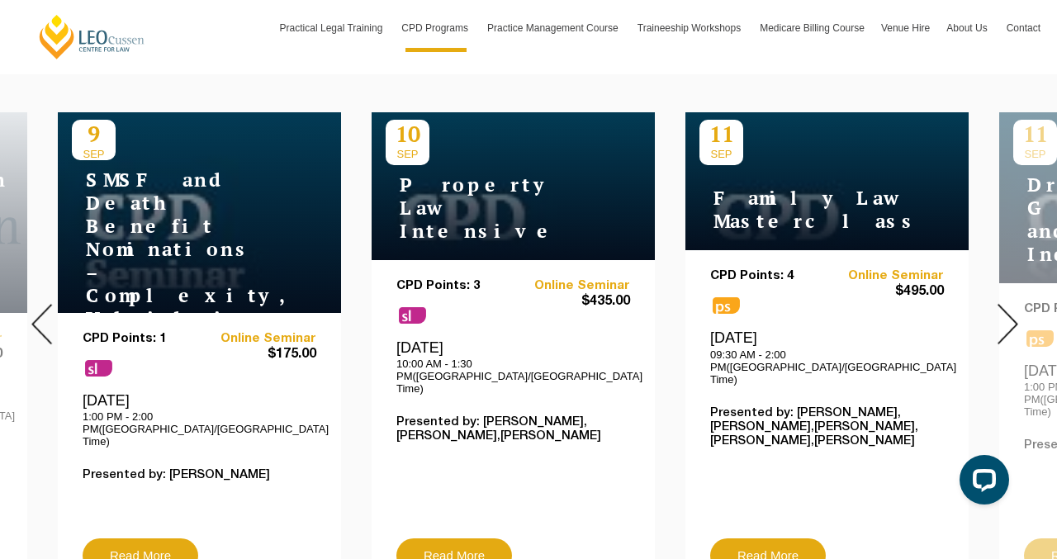
scroll to position [650, 0]
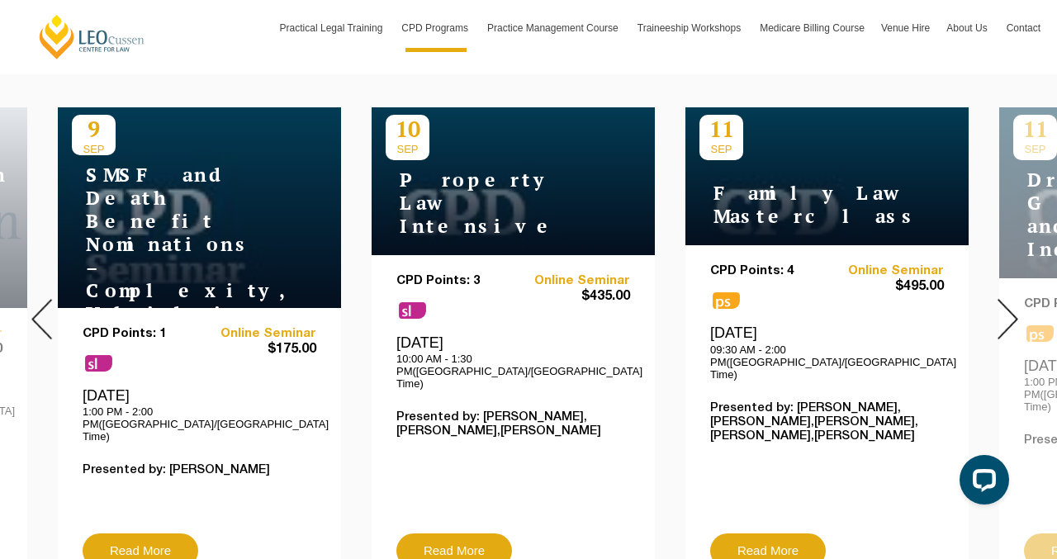
click at [989, 302] on div at bounding box center [1007, 319] width 99 height 564
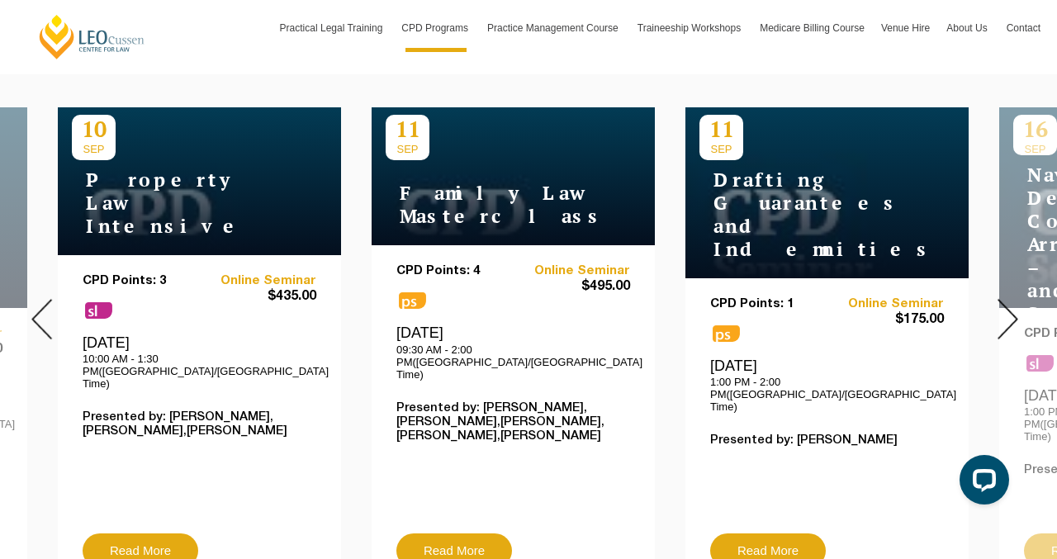
click at [989, 302] on div at bounding box center [1007, 319] width 99 height 564
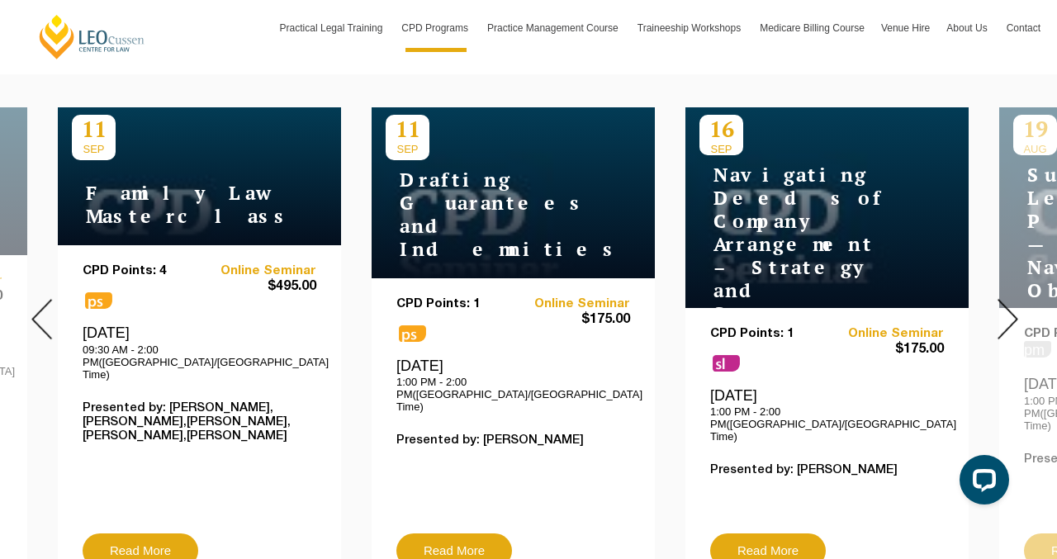
click at [989, 302] on div at bounding box center [1007, 319] width 99 height 564
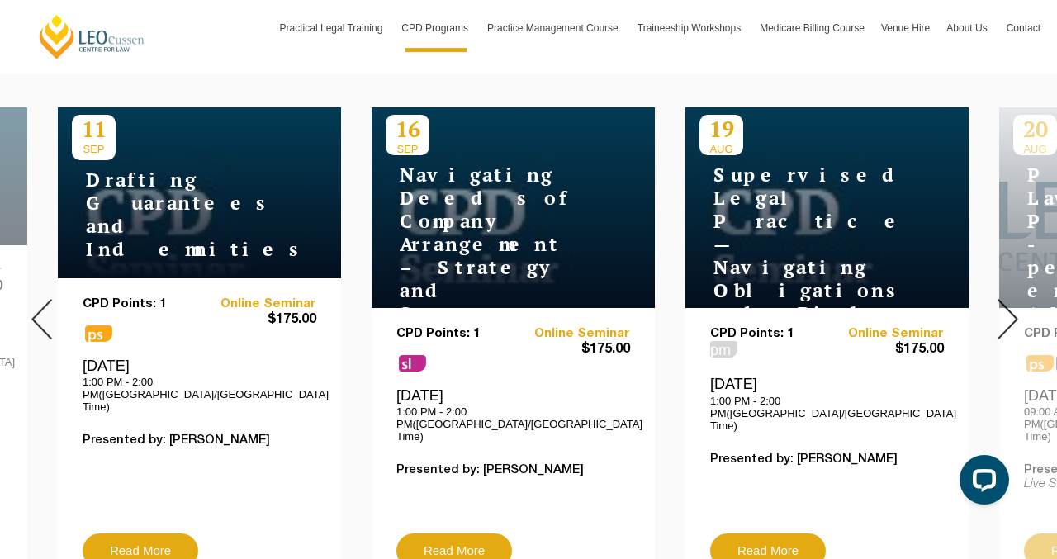
click at [989, 302] on div at bounding box center [1007, 319] width 99 height 564
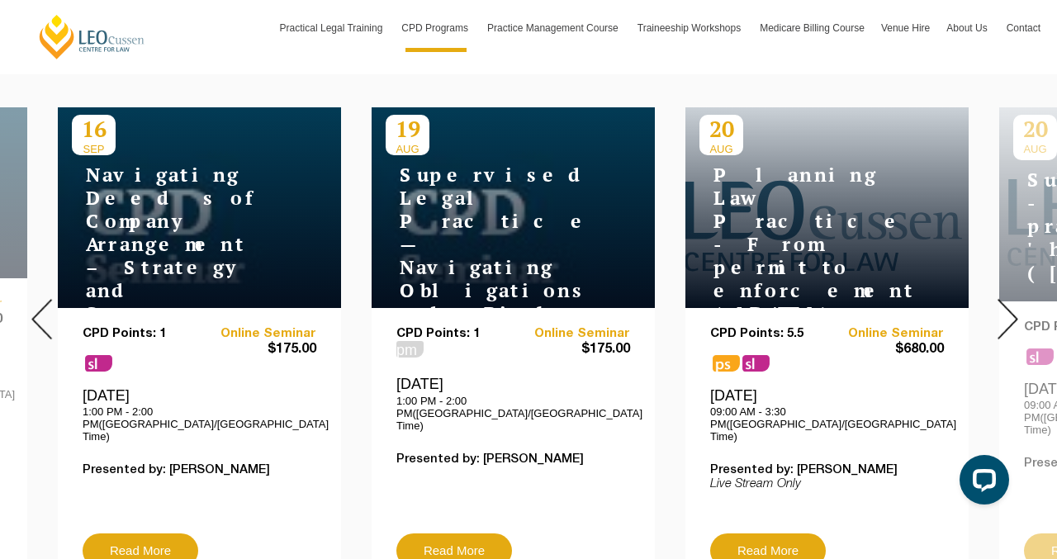
click at [989, 303] on div at bounding box center [1007, 319] width 99 height 564
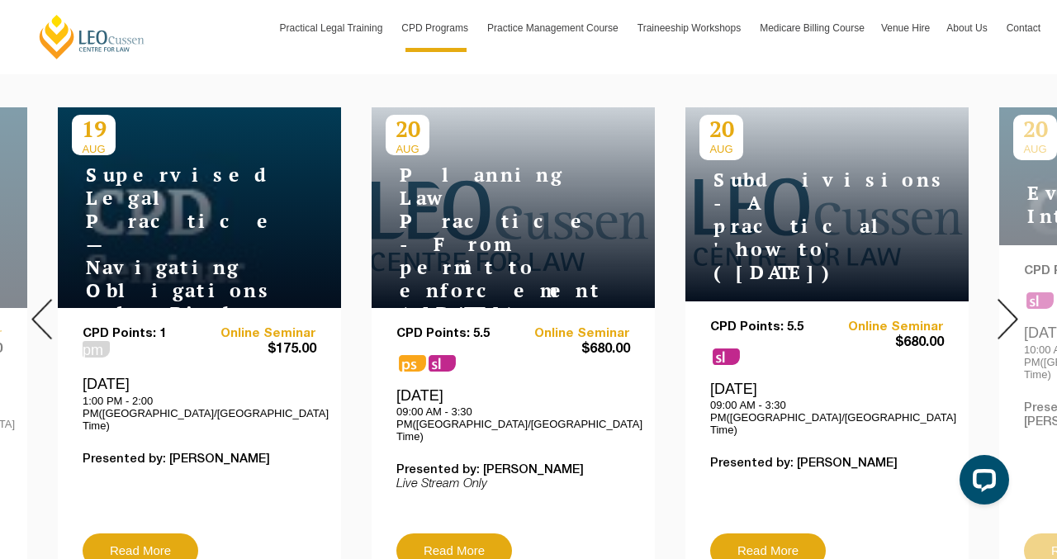
click at [989, 302] on div at bounding box center [1007, 319] width 99 height 564
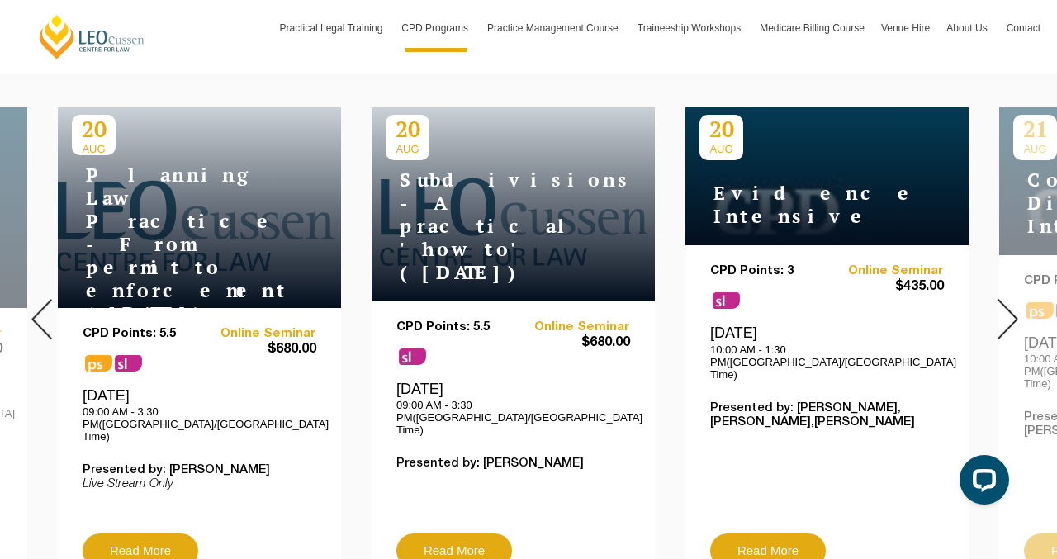
click at [989, 302] on div at bounding box center [1007, 319] width 99 height 564
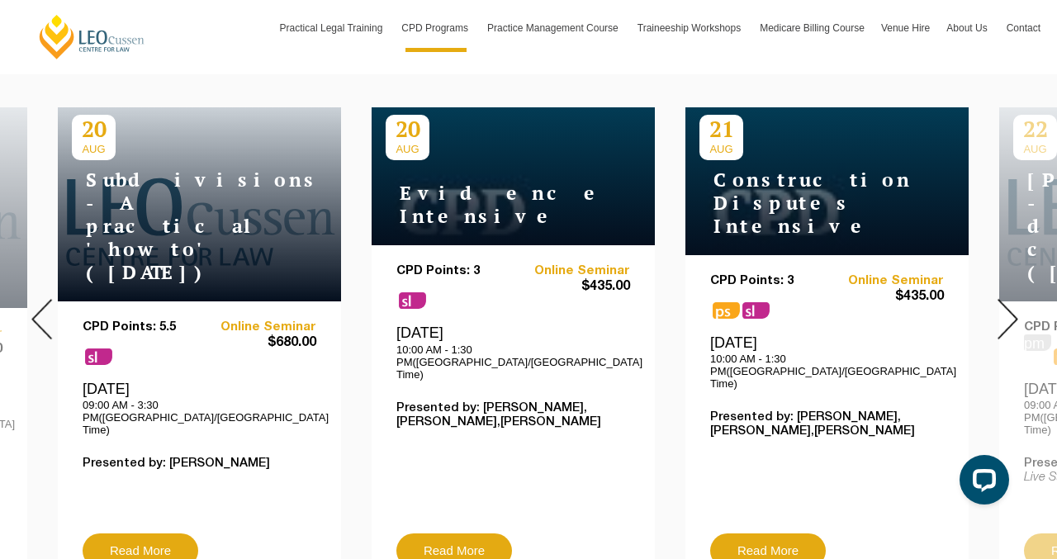
click at [989, 302] on div at bounding box center [1007, 319] width 99 height 564
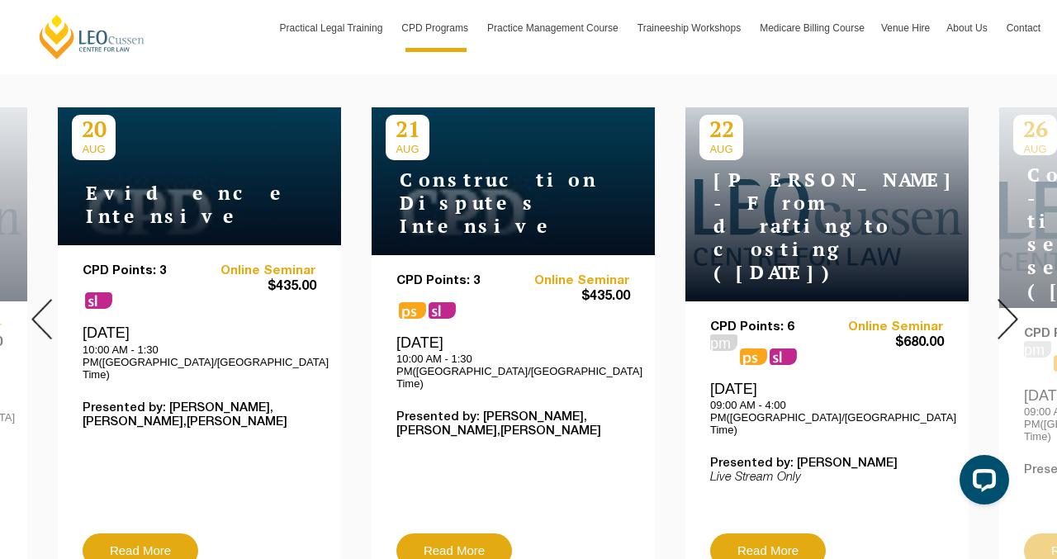
click at [989, 302] on div at bounding box center [1007, 319] width 99 height 564
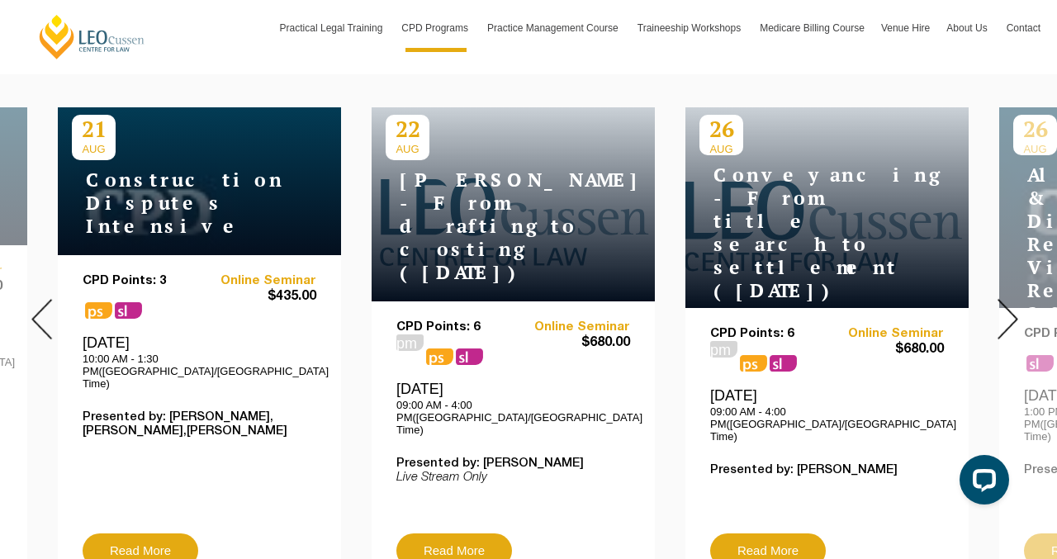
click at [988, 304] on div at bounding box center [1007, 319] width 99 height 564
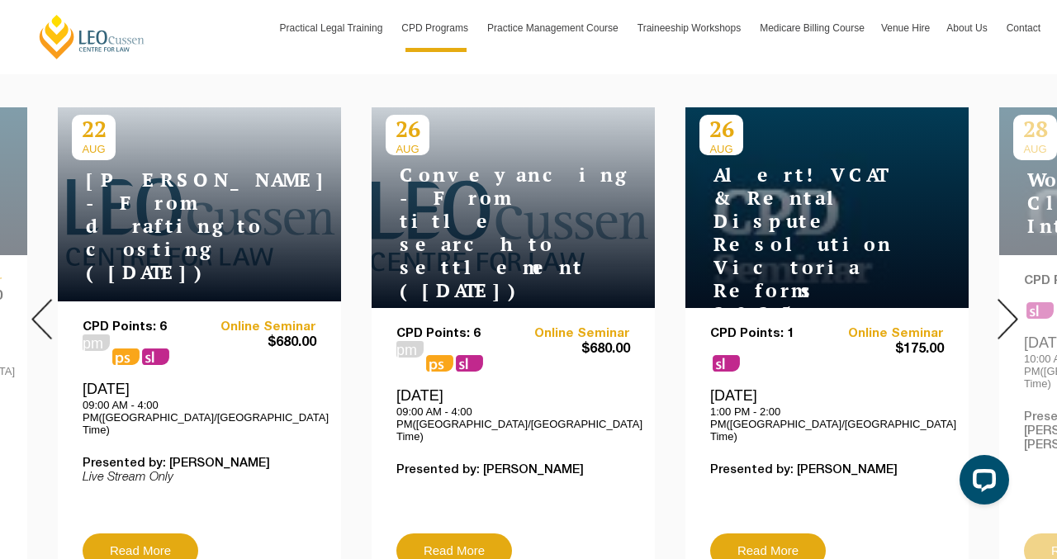
click at [990, 307] on div at bounding box center [1007, 319] width 99 height 564
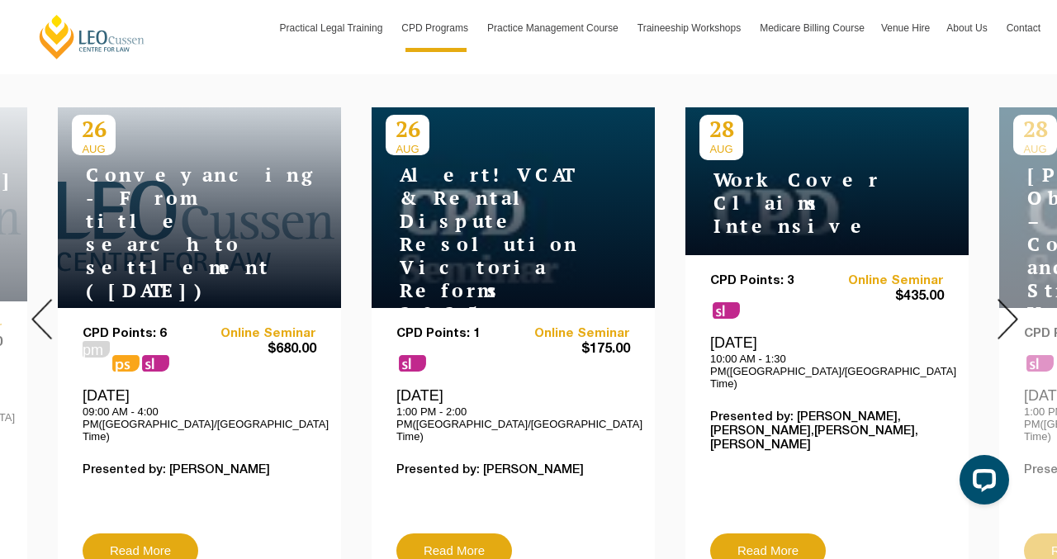
click at [990, 307] on div at bounding box center [1007, 319] width 99 height 564
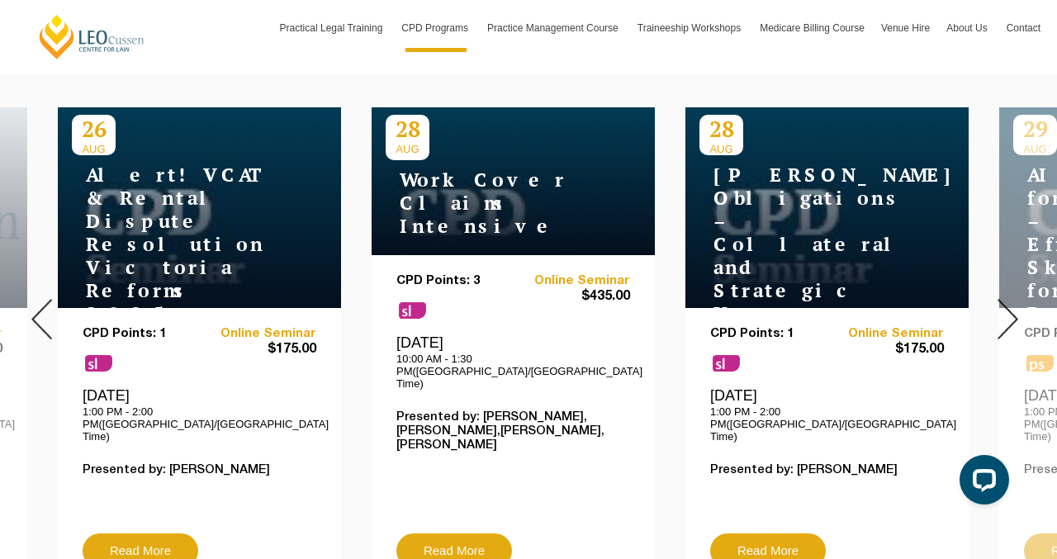
click at [990, 307] on div at bounding box center [1007, 319] width 99 height 564
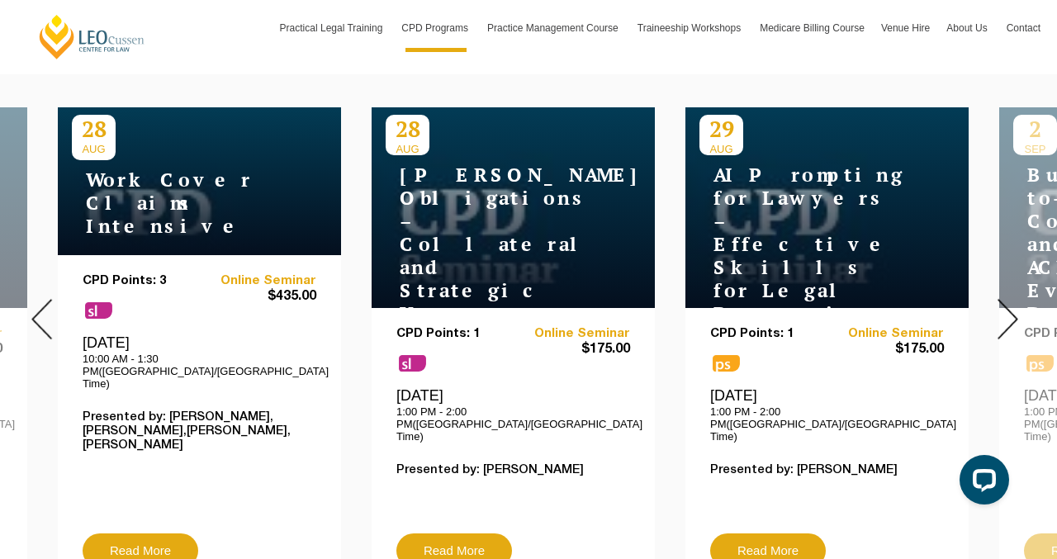
click at [990, 307] on div at bounding box center [1007, 319] width 99 height 564
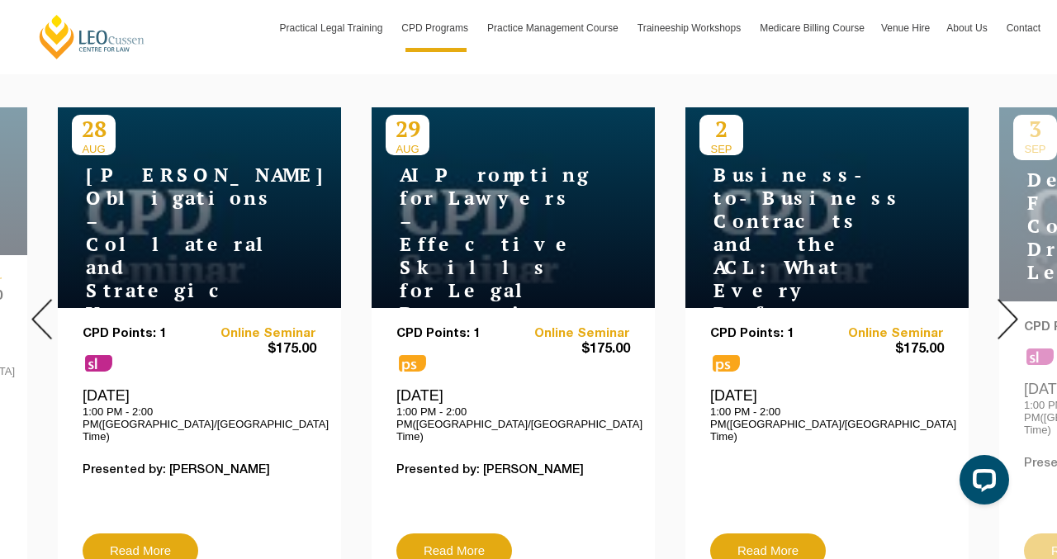
click at [990, 307] on div at bounding box center [1007, 319] width 99 height 564
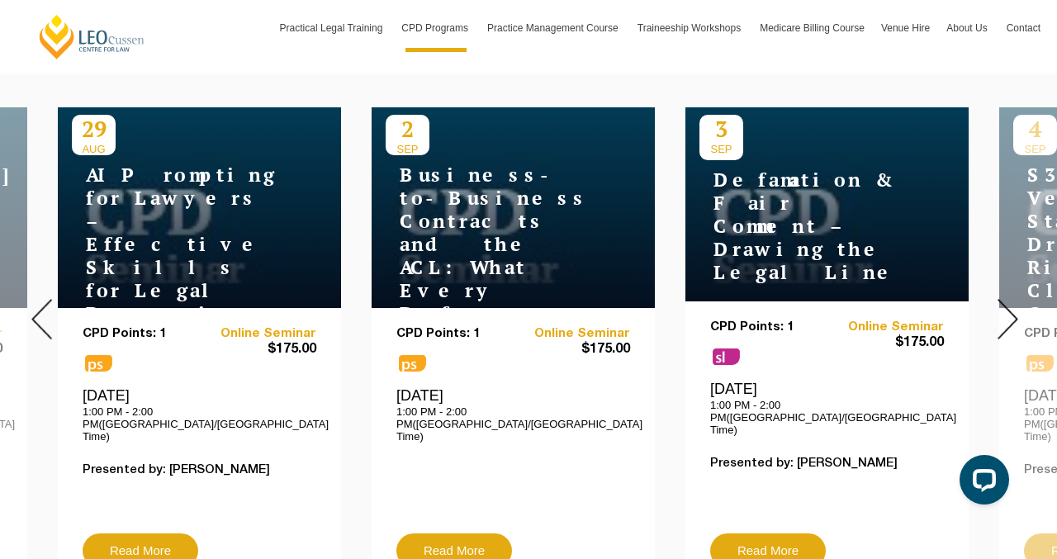
click at [990, 307] on div at bounding box center [1007, 319] width 99 height 564
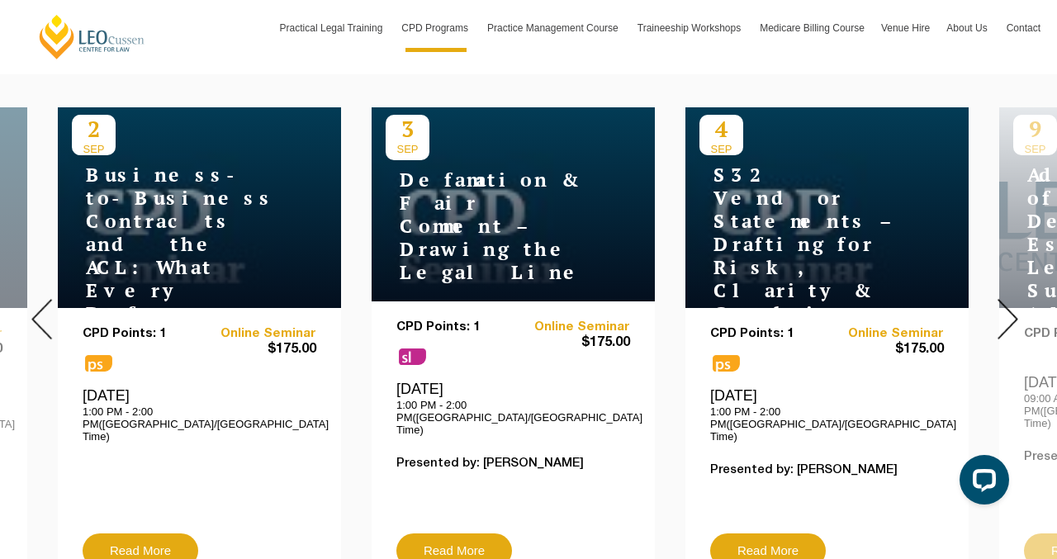
click at [990, 307] on div at bounding box center [1007, 319] width 99 height 564
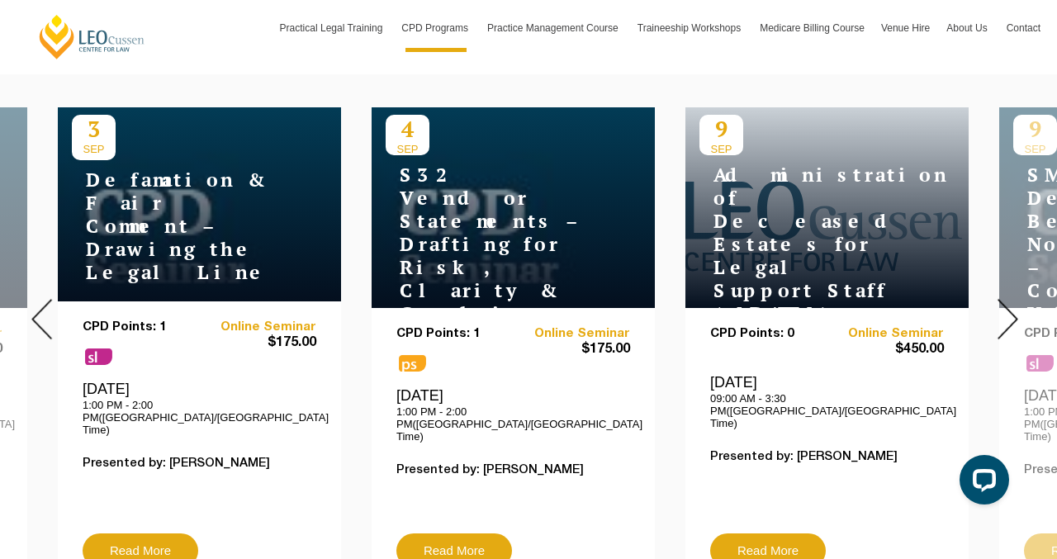
click at [990, 307] on div at bounding box center [1007, 319] width 99 height 564
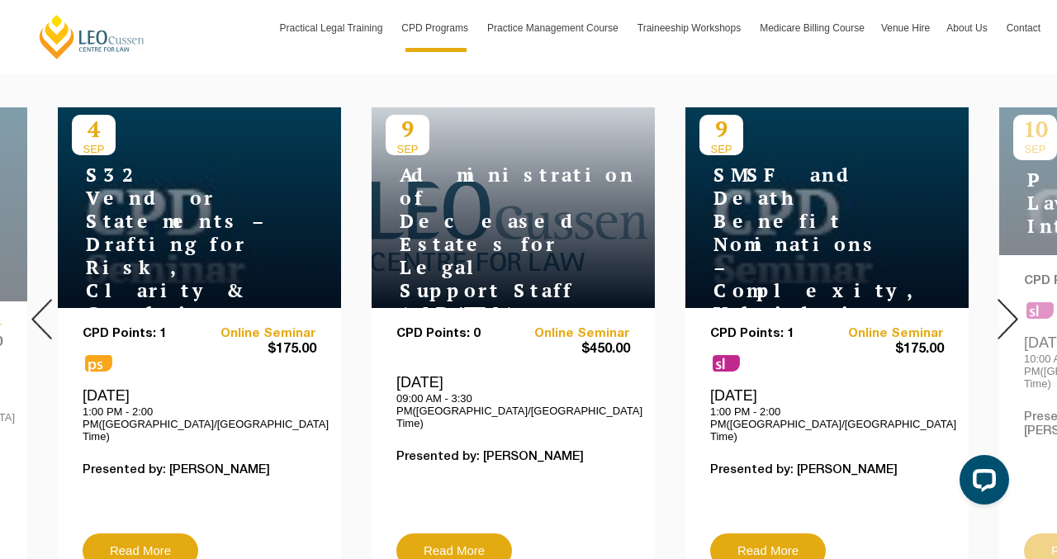
click at [990, 307] on div at bounding box center [1007, 319] width 99 height 564
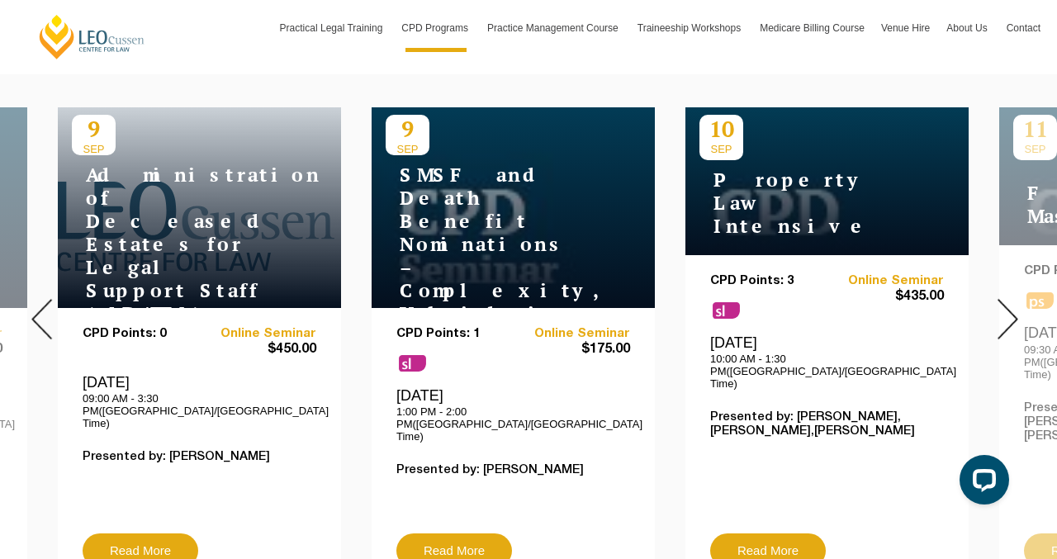
click at [990, 307] on div at bounding box center [1007, 319] width 99 height 564
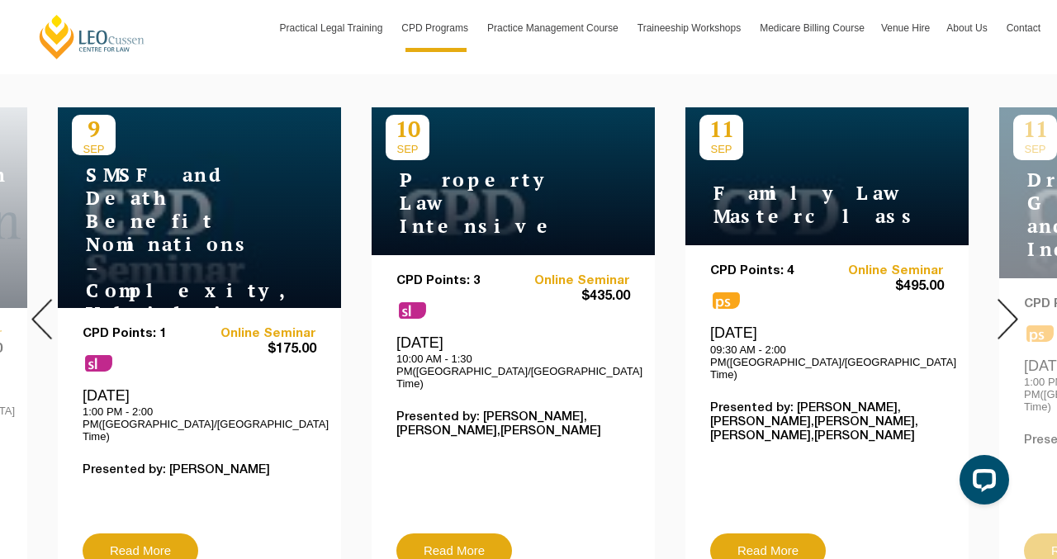
click at [990, 309] on div at bounding box center [1007, 319] width 99 height 564
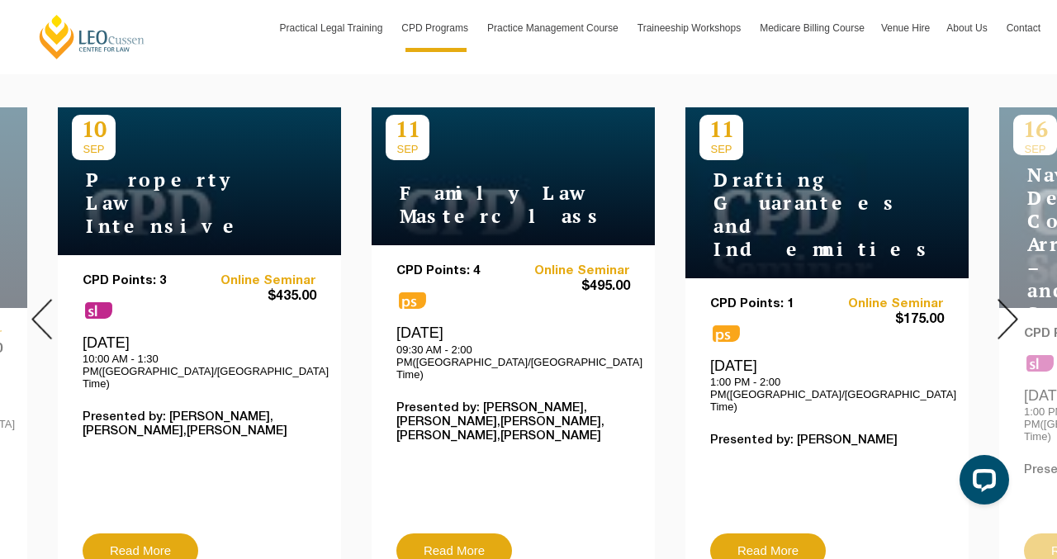
click at [990, 309] on div at bounding box center [1007, 319] width 99 height 564
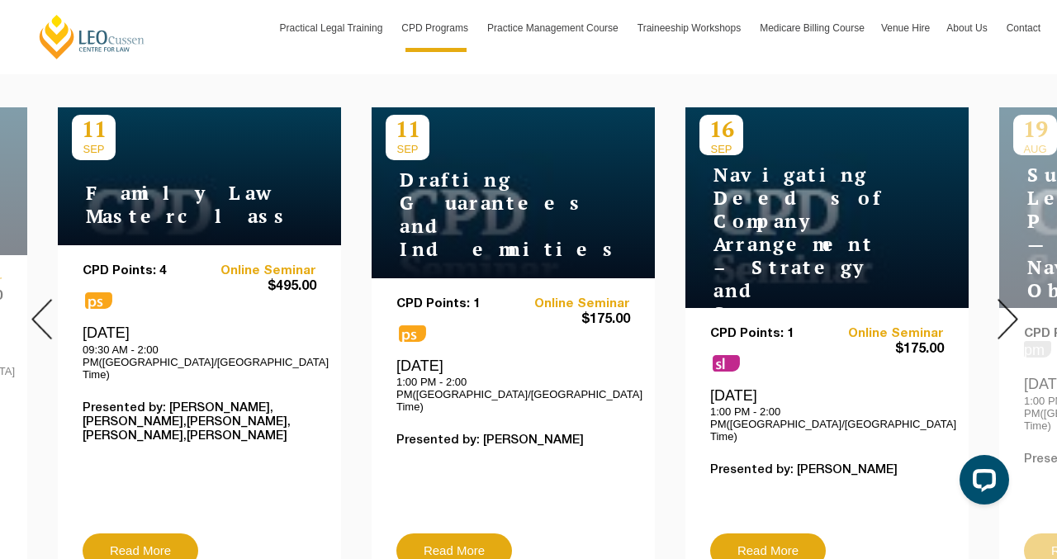
click at [990, 309] on div at bounding box center [1007, 319] width 99 height 564
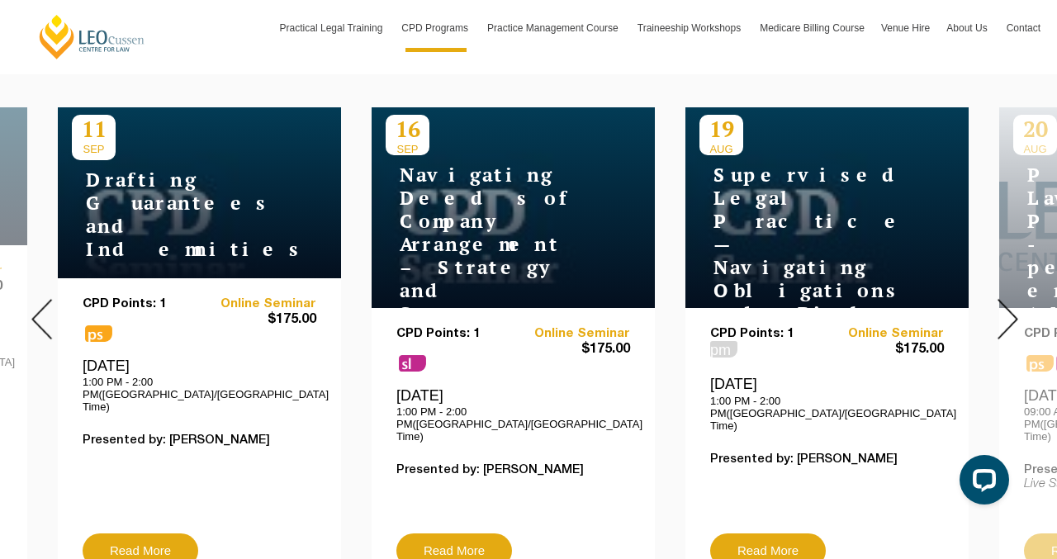
click at [991, 309] on div at bounding box center [1007, 319] width 99 height 564
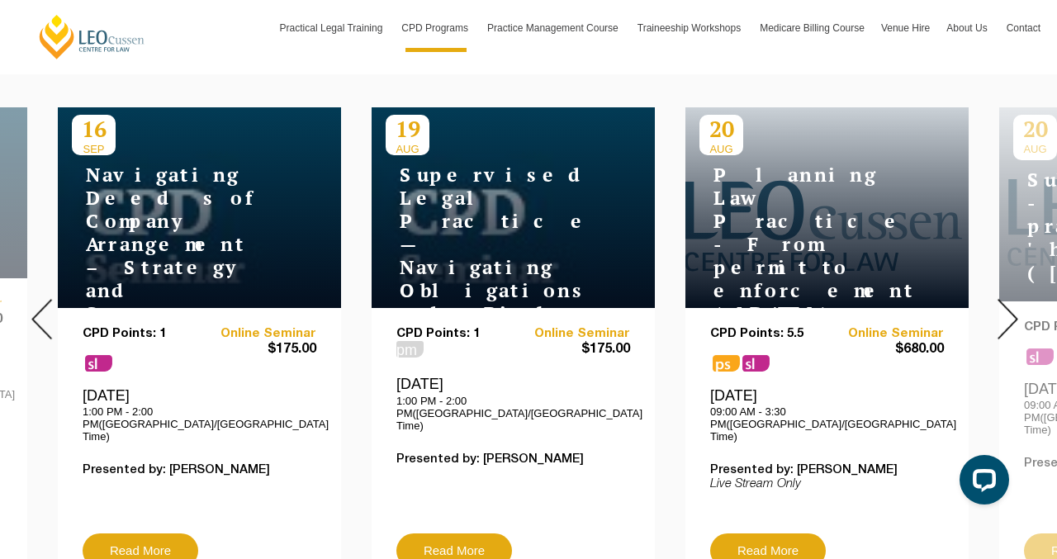
click at [991, 310] on div at bounding box center [1007, 319] width 99 height 564
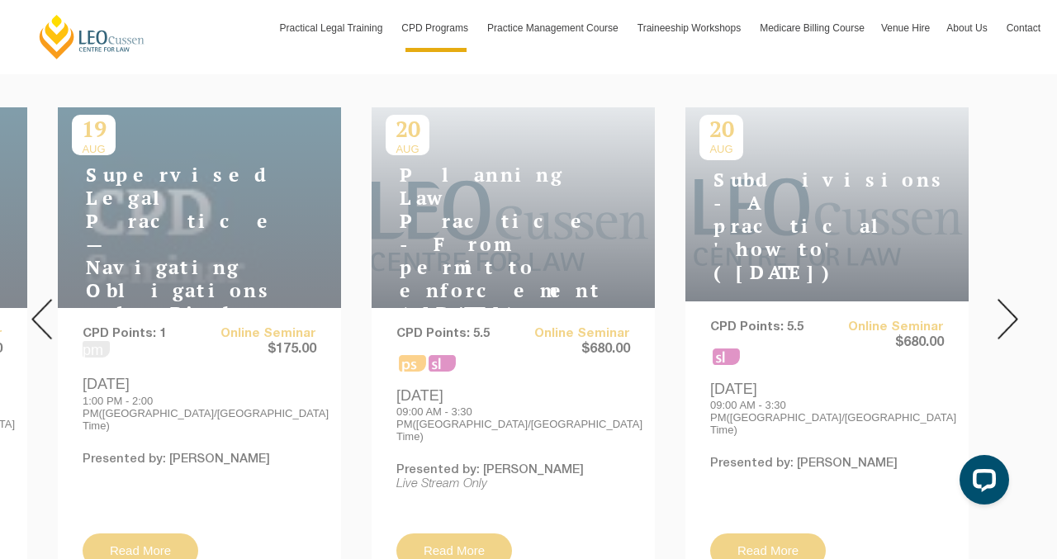
click at [991, 311] on div at bounding box center [1007, 319] width 99 height 564
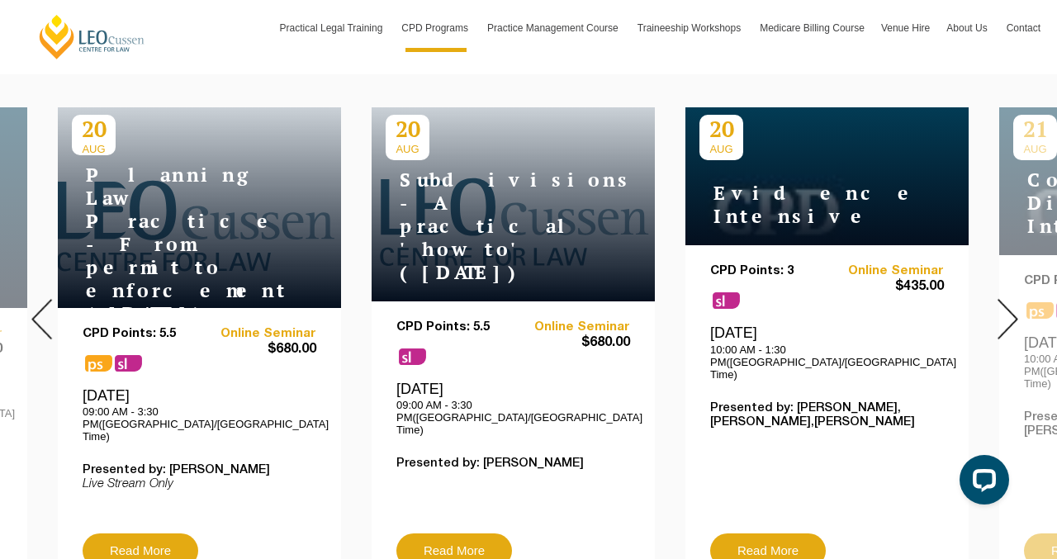
click at [991, 311] on div at bounding box center [1007, 319] width 99 height 564
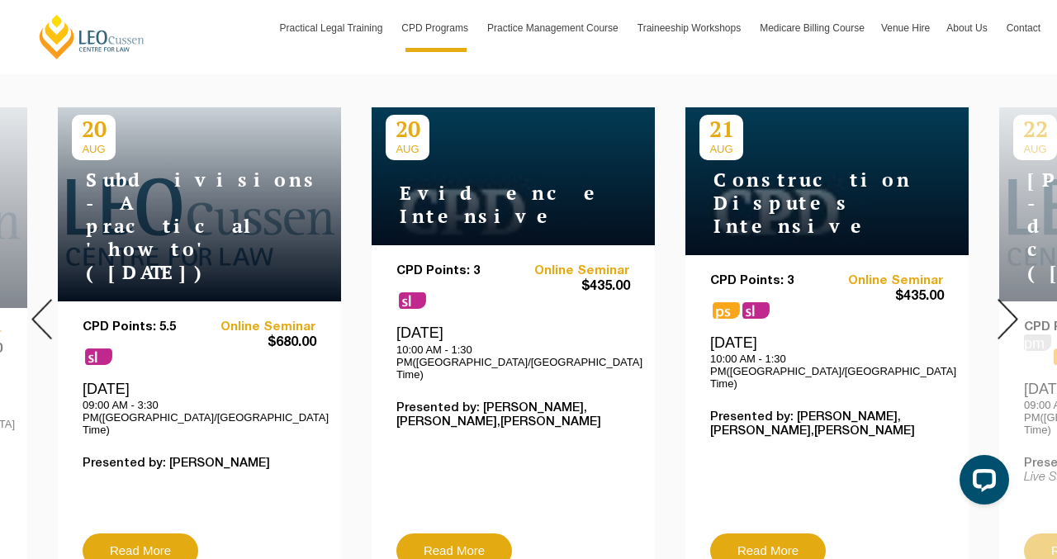
click at [991, 311] on div at bounding box center [1007, 319] width 99 height 564
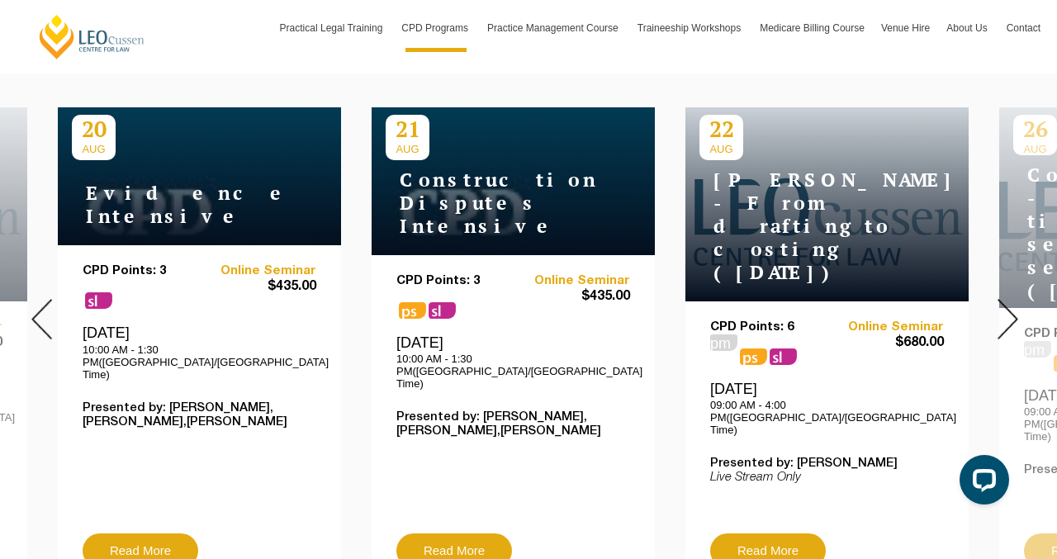
click at [991, 311] on div at bounding box center [1007, 319] width 99 height 564
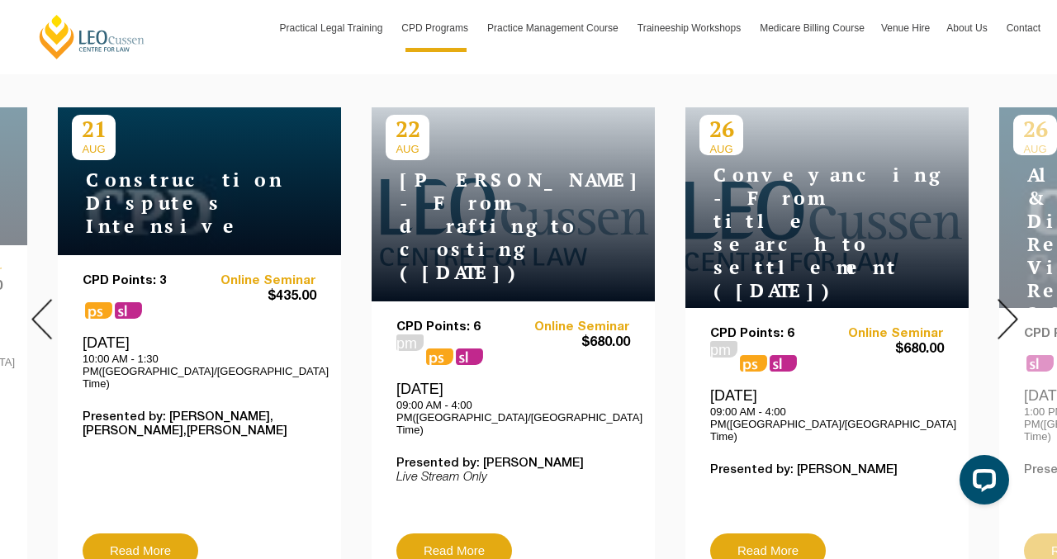
click at [991, 311] on div at bounding box center [1007, 319] width 99 height 564
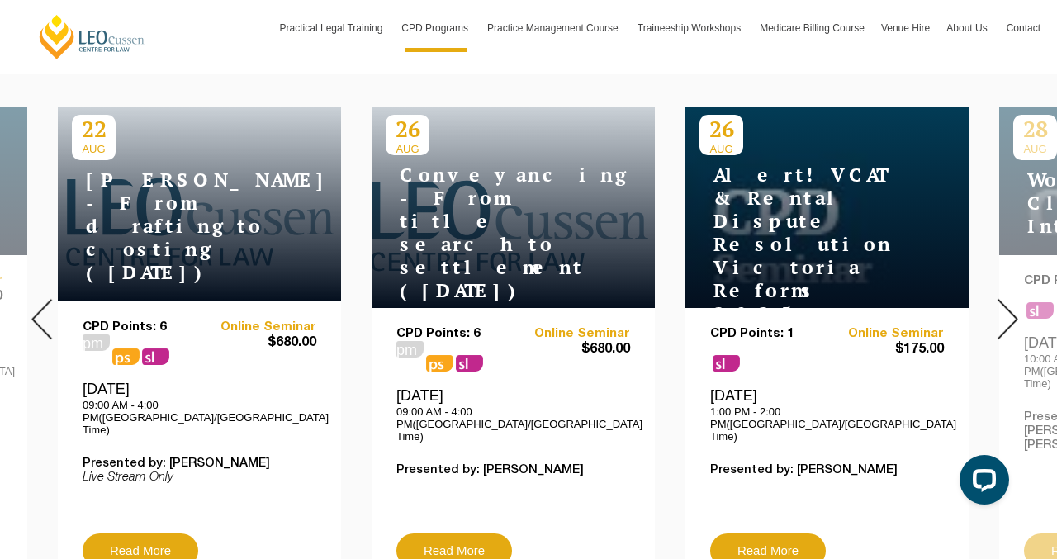
click at [991, 311] on div at bounding box center [1007, 319] width 99 height 564
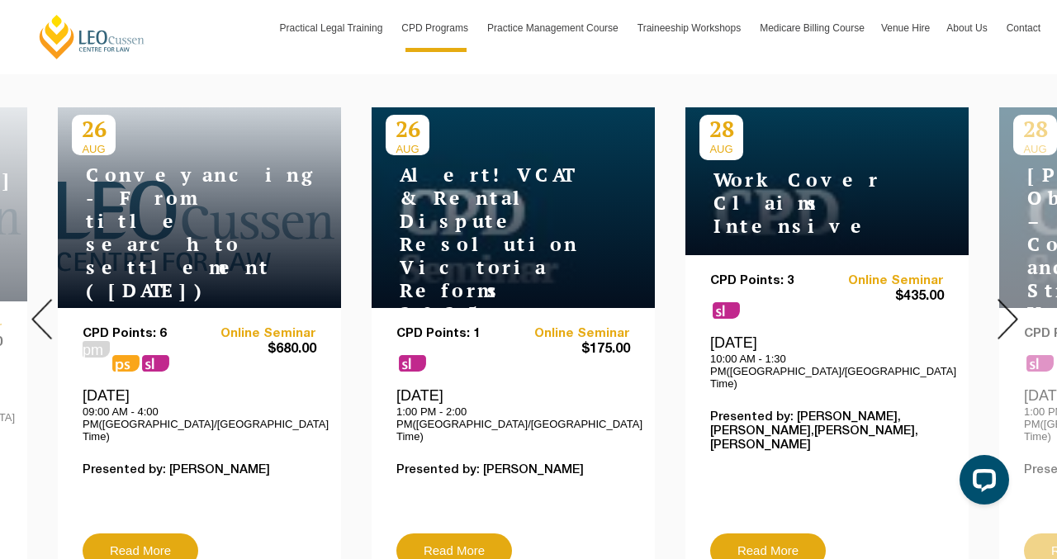
click at [991, 311] on div at bounding box center [1007, 319] width 99 height 564
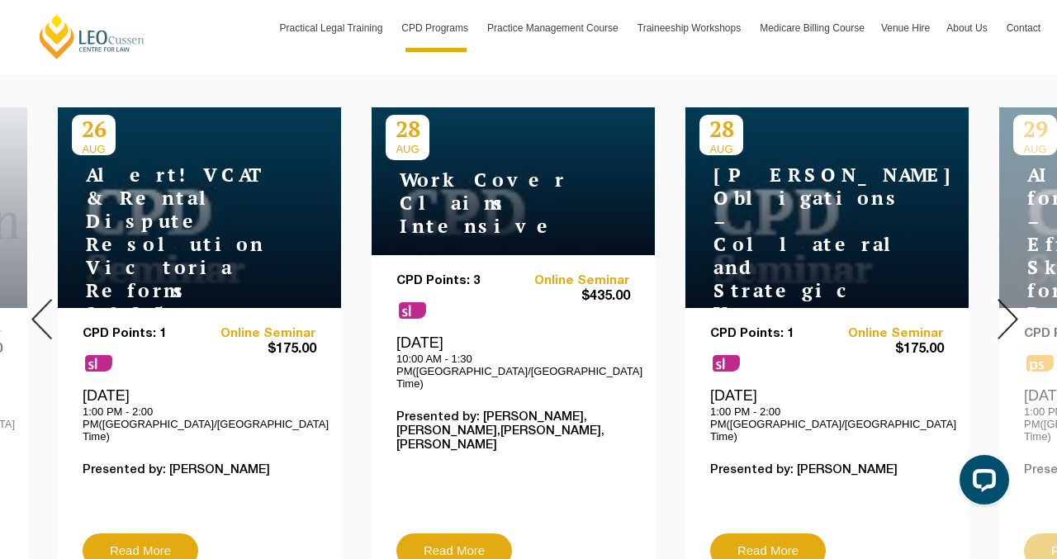
click at [991, 311] on div at bounding box center [1007, 319] width 99 height 564
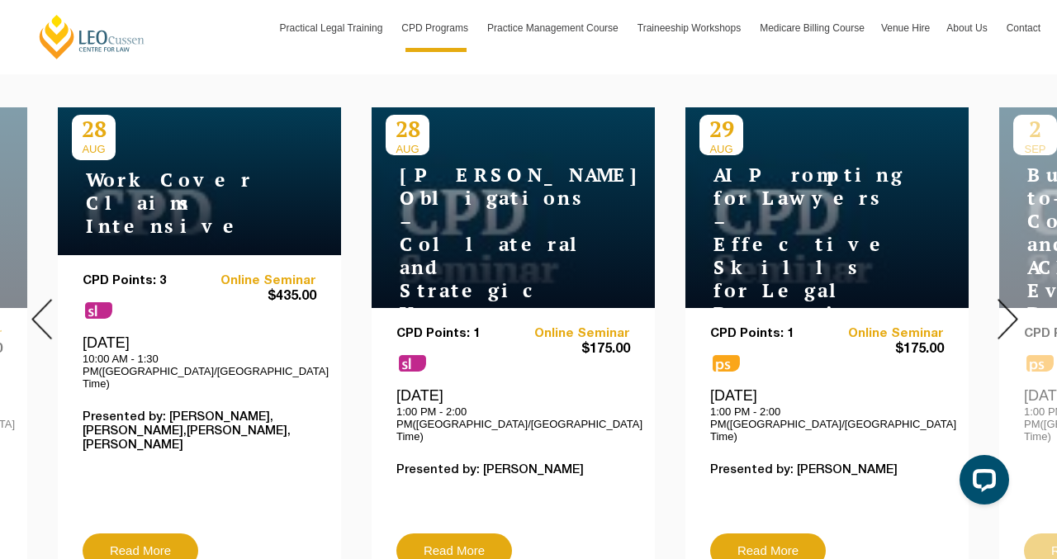
click at [991, 311] on div at bounding box center [1007, 319] width 99 height 564
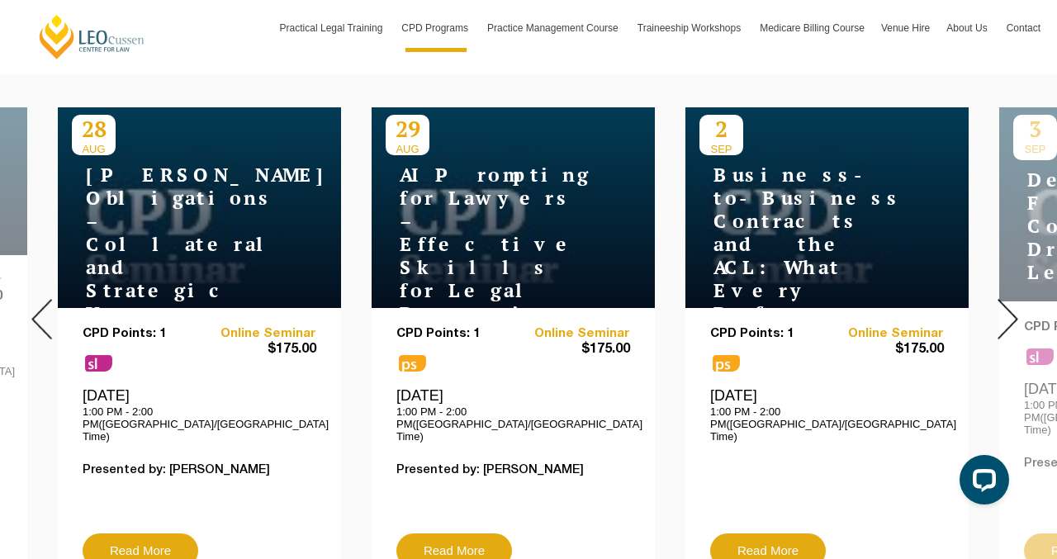
click at [991, 311] on div at bounding box center [1007, 319] width 99 height 564
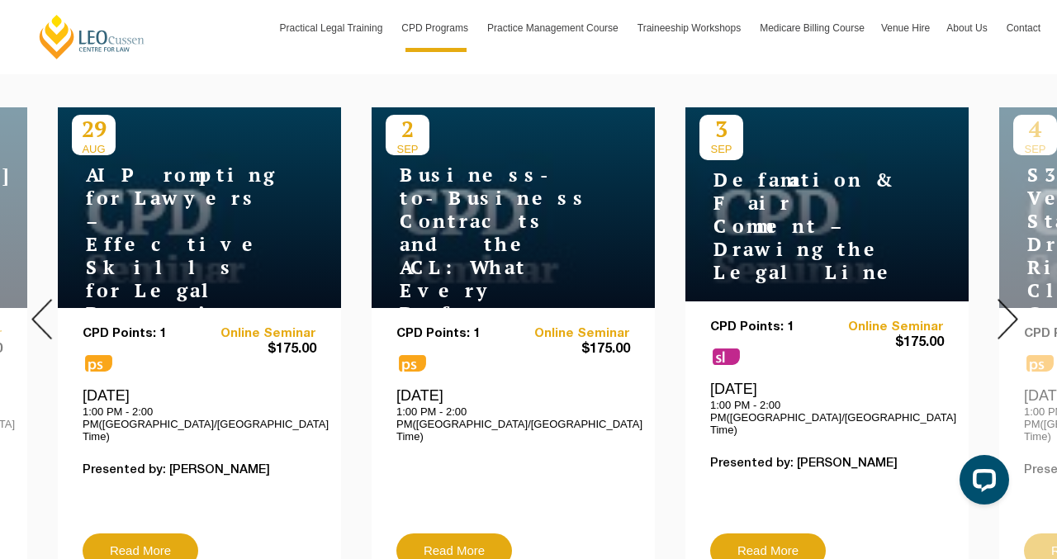
click at [991, 311] on div at bounding box center [1007, 319] width 99 height 564
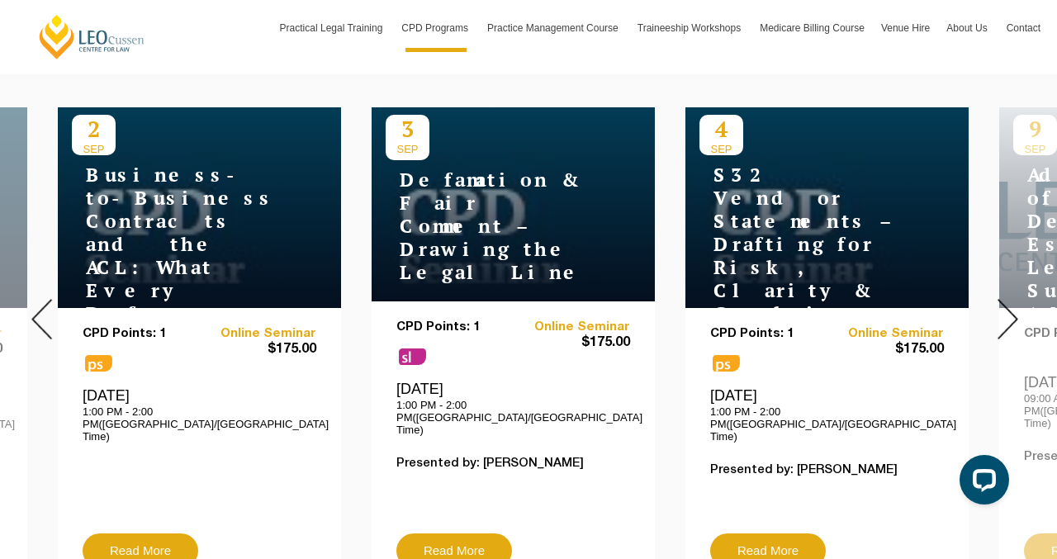
click at [991, 311] on div at bounding box center [1007, 319] width 99 height 564
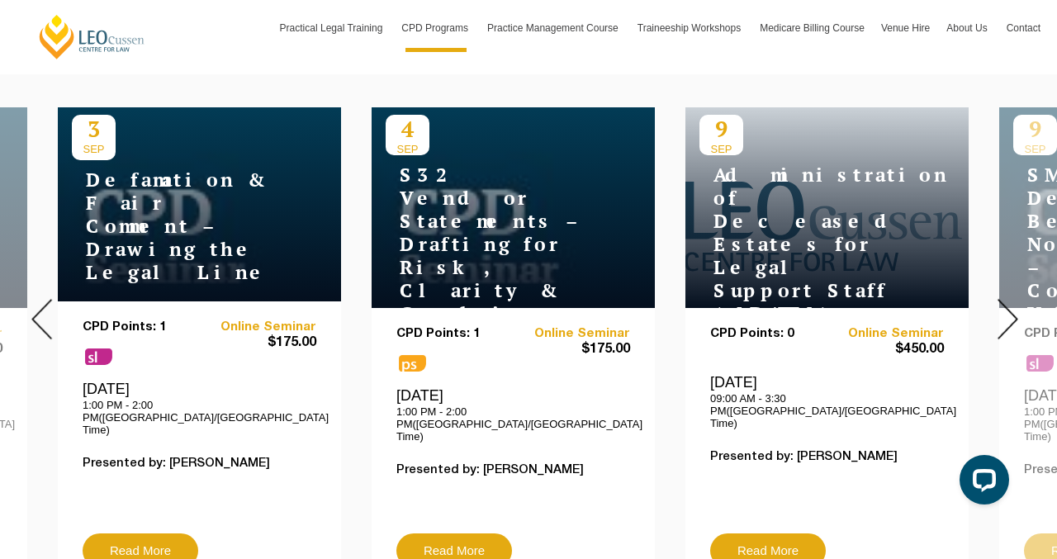
click at [991, 311] on div at bounding box center [1007, 319] width 99 height 564
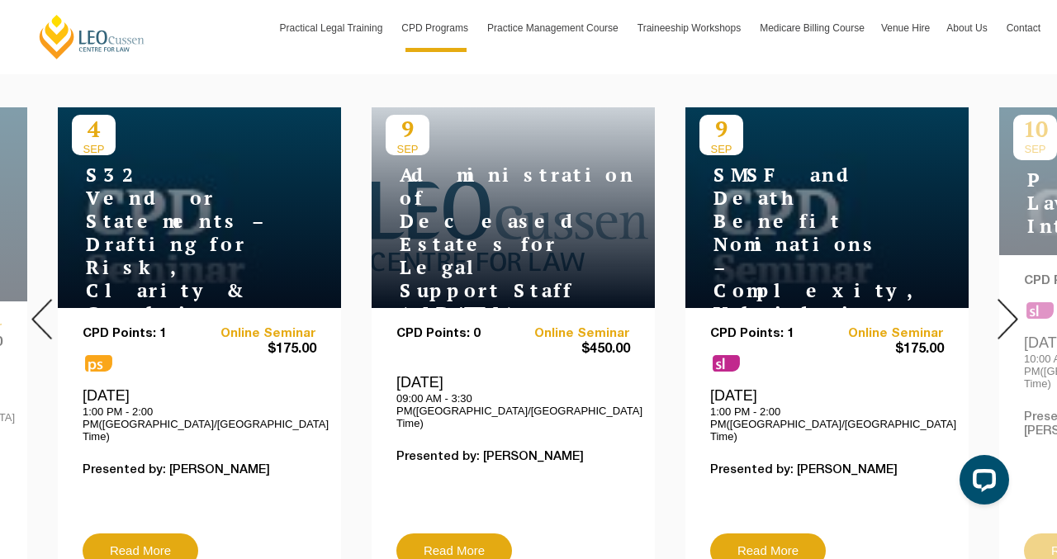
click at [991, 311] on div at bounding box center [1007, 319] width 99 height 564
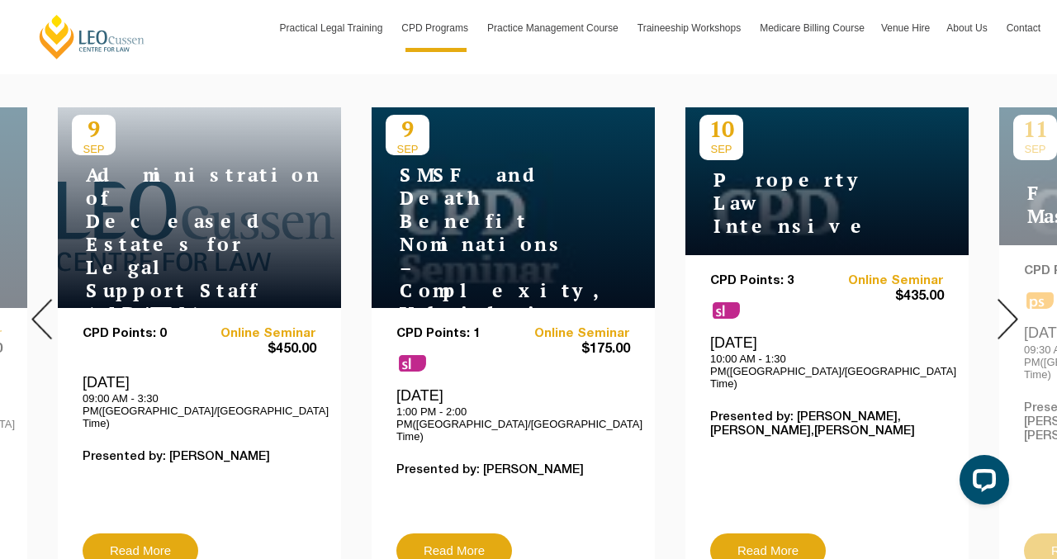
click at [991, 311] on div at bounding box center [1007, 319] width 99 height 564
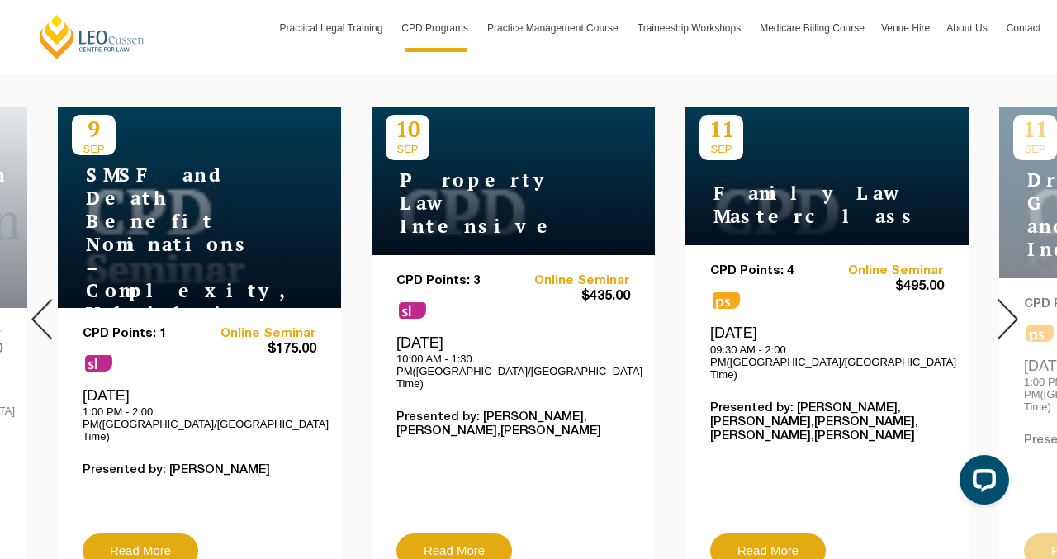
click at [991, 311] on div at bounding box center [1007, 319] width 99 height 564
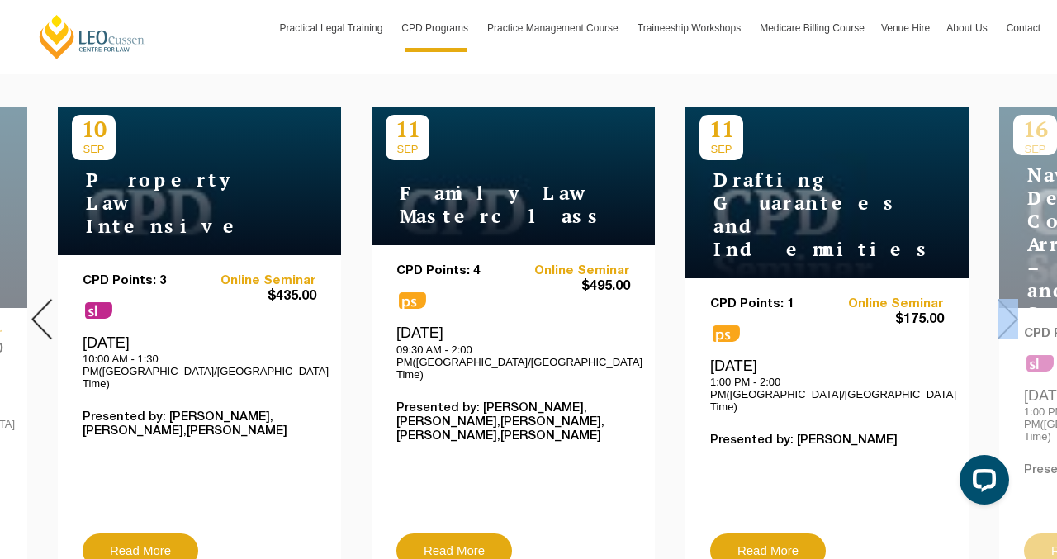
click at [991, 311] on div at bounding box center [1007, 319] width 99 height 564
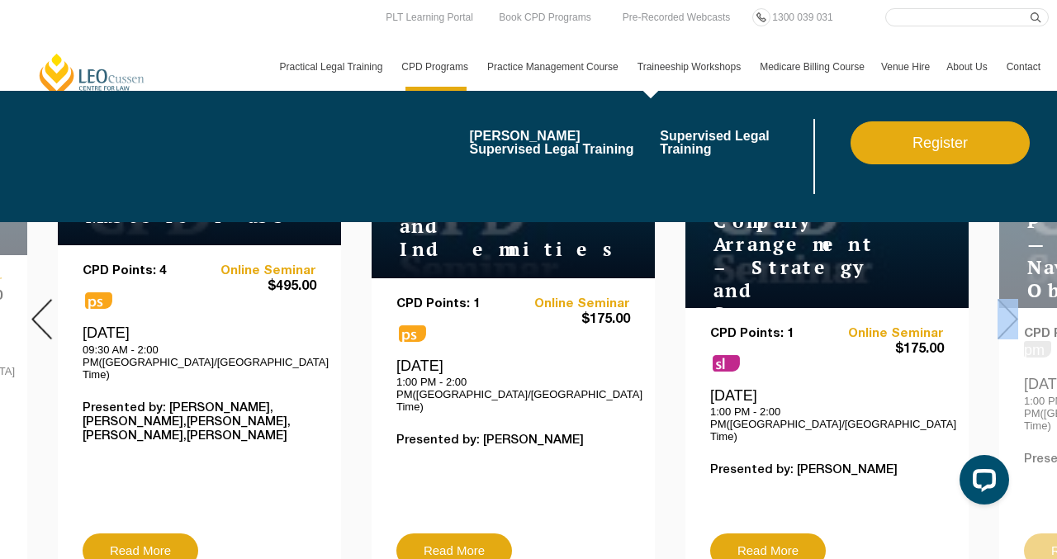
click at [696, 62] on link "Traineeship Workshops" at bounding box center [691, 67] width 122 height 48
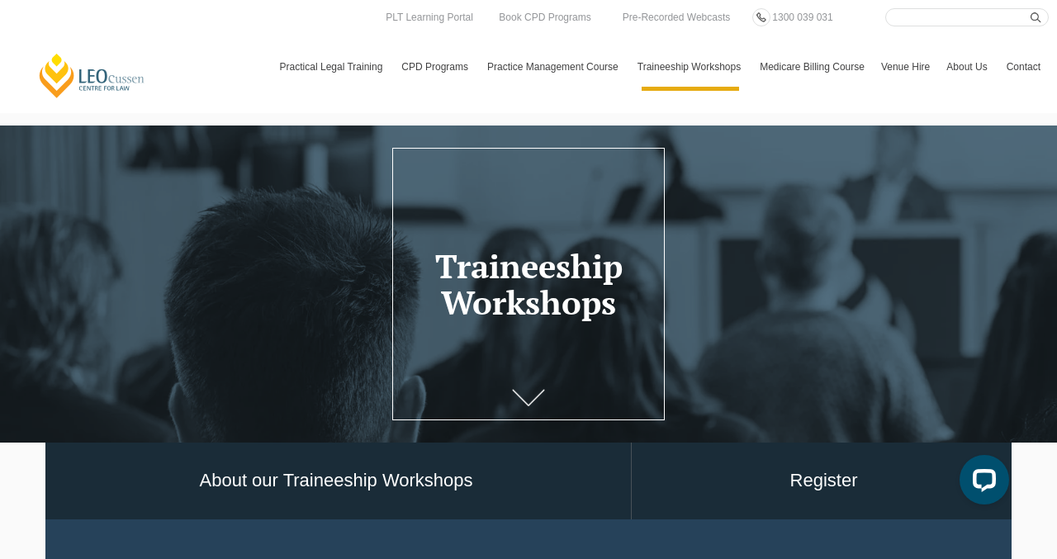
click at [545, 392] on link at bounding box center [529, 400] width 66 height 55
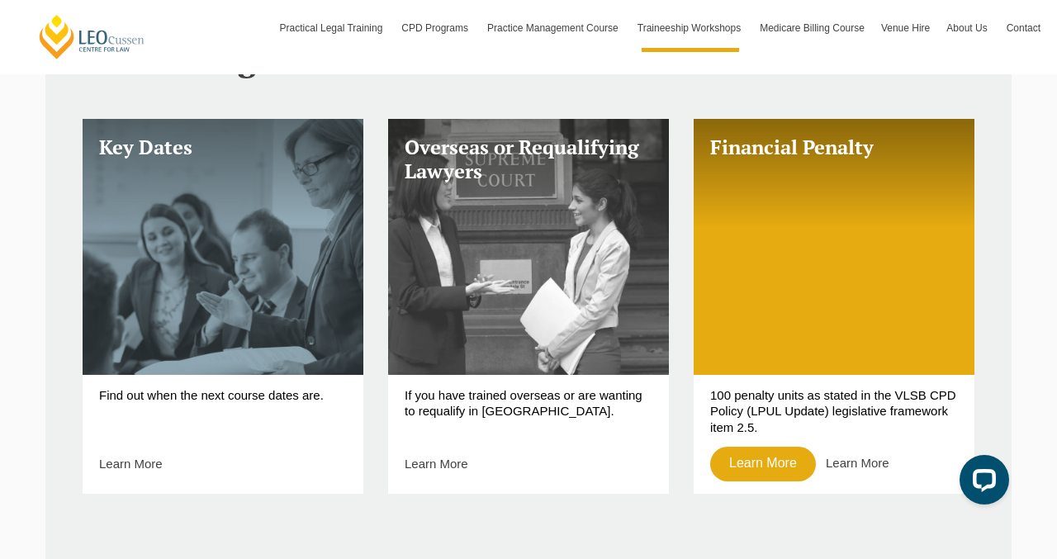
scroll to position [628, 0]
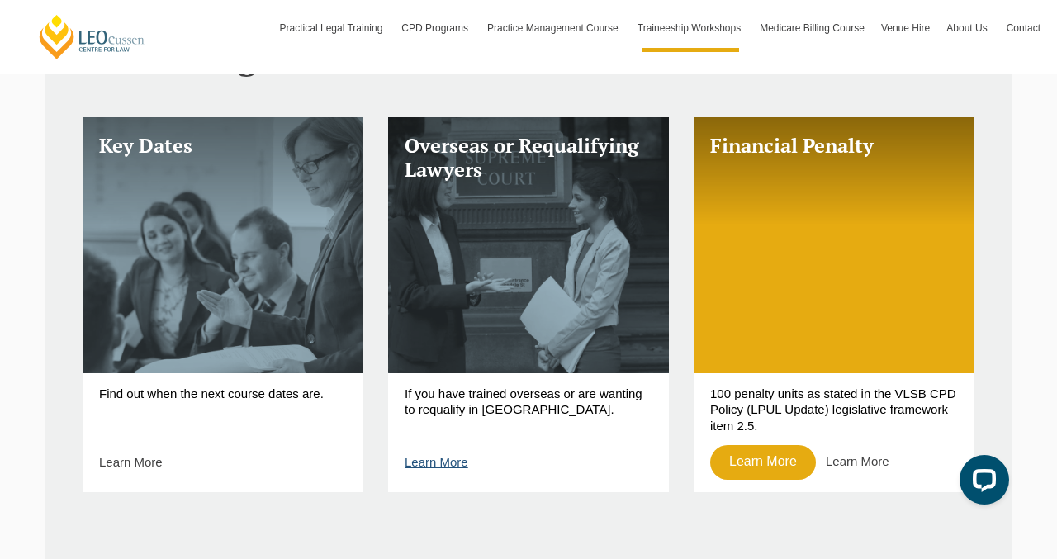
click at [442, 463] on link "Learn More" at bounding box center [437, 462] width 64 height 14
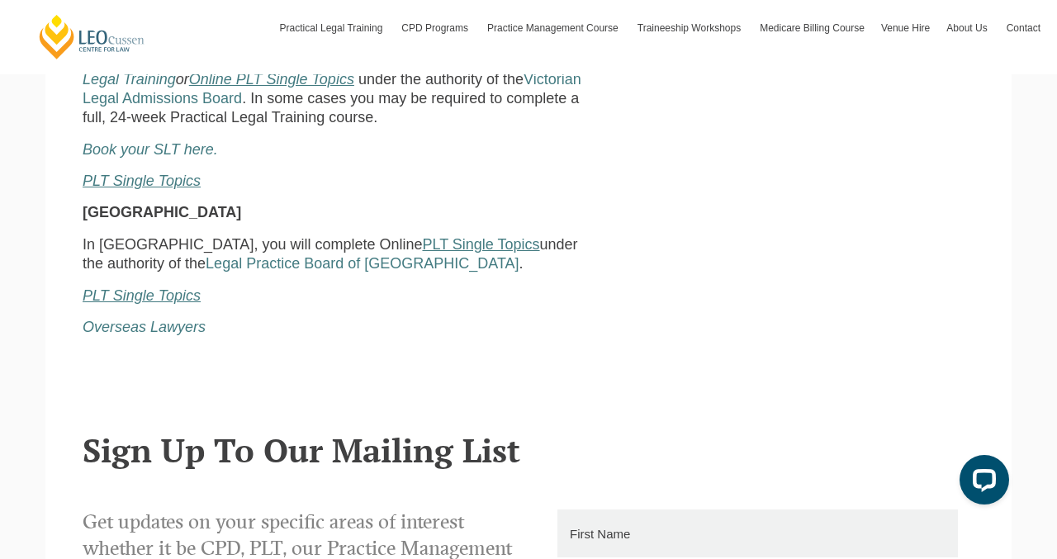
scroll to position [613, 0]
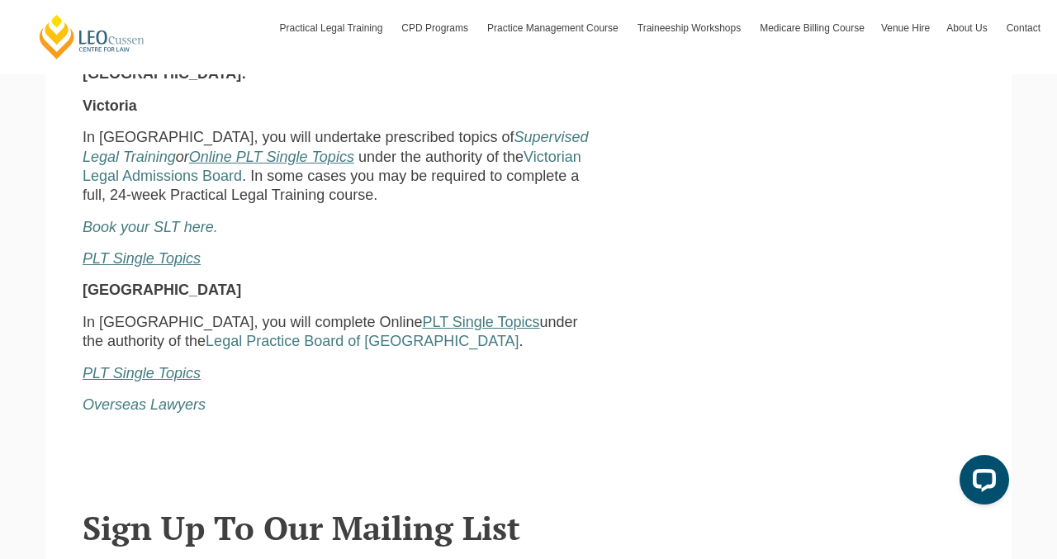
click at [428, 314] on u "PLT Single Topics" at bounding box center [480, 322] width 117 height 17
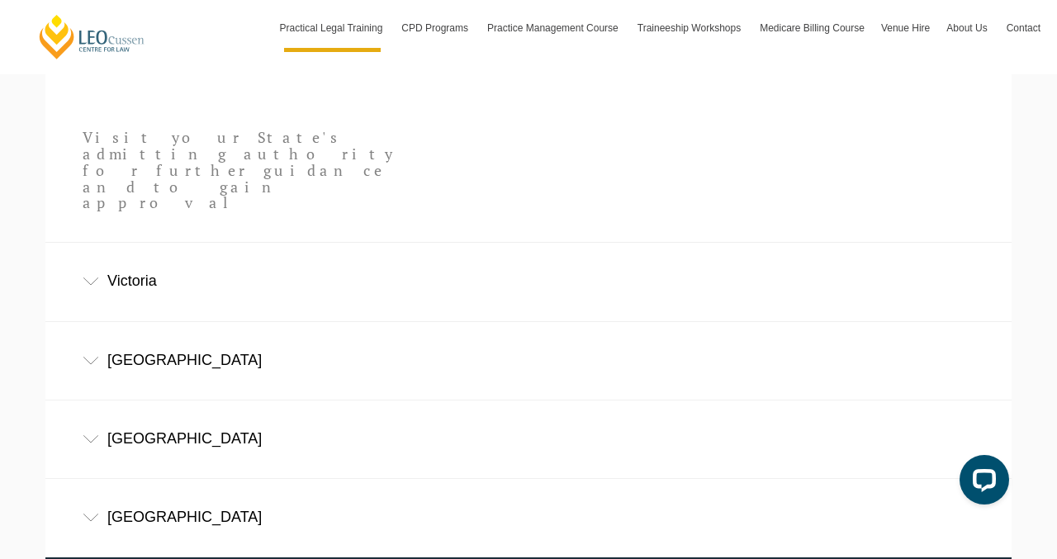
scroll to position [1076, 0]
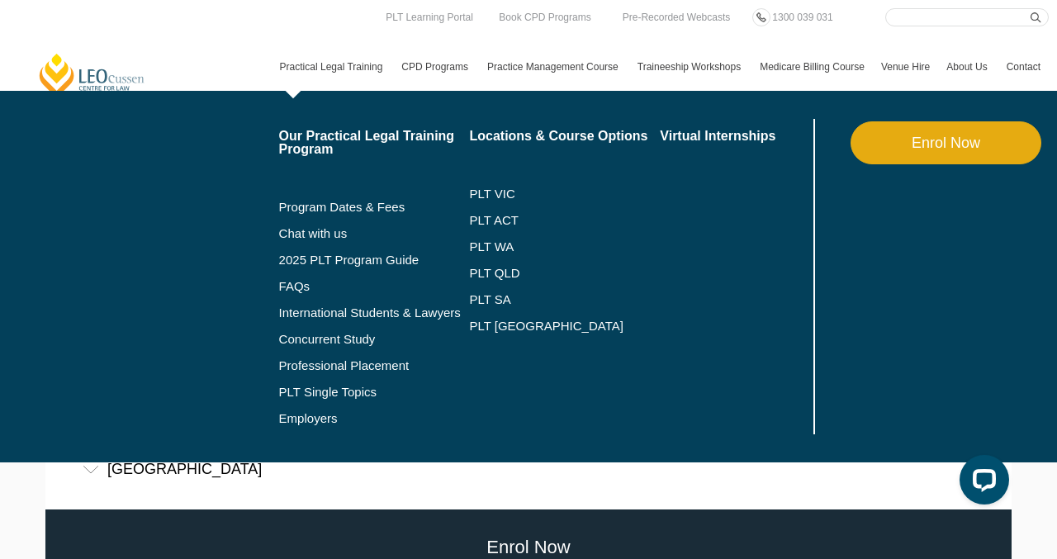
click at [313, 74] on link "Practical Legal Training" at bounding box center [333, 67] width 122 height 48
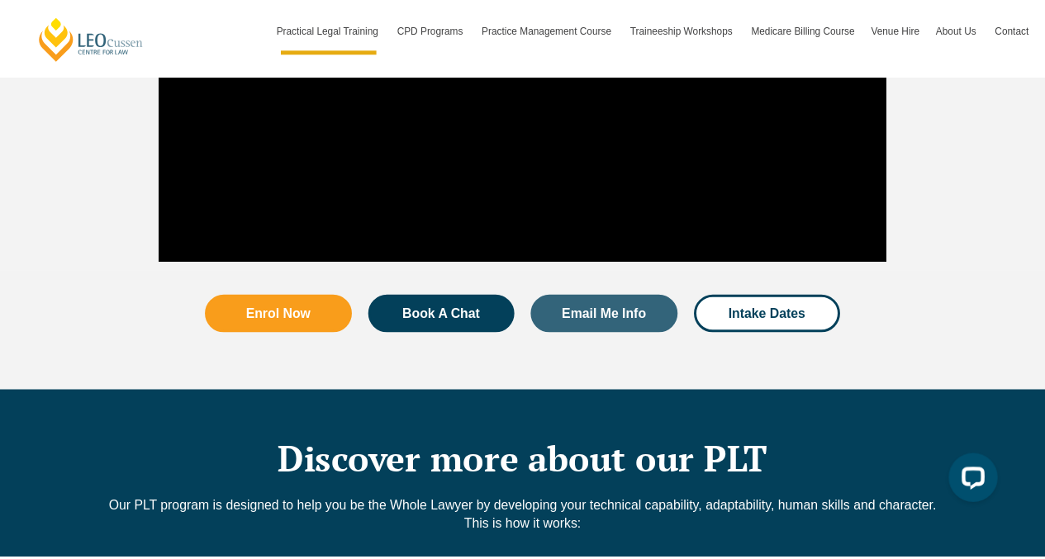
scroll to position [1908, 0]
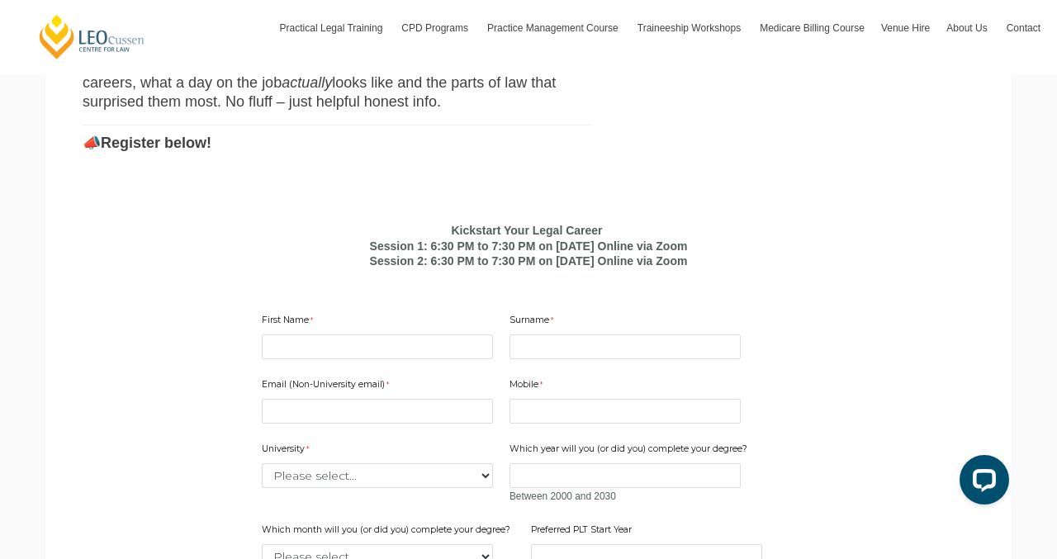
scroll to position [937, 0]
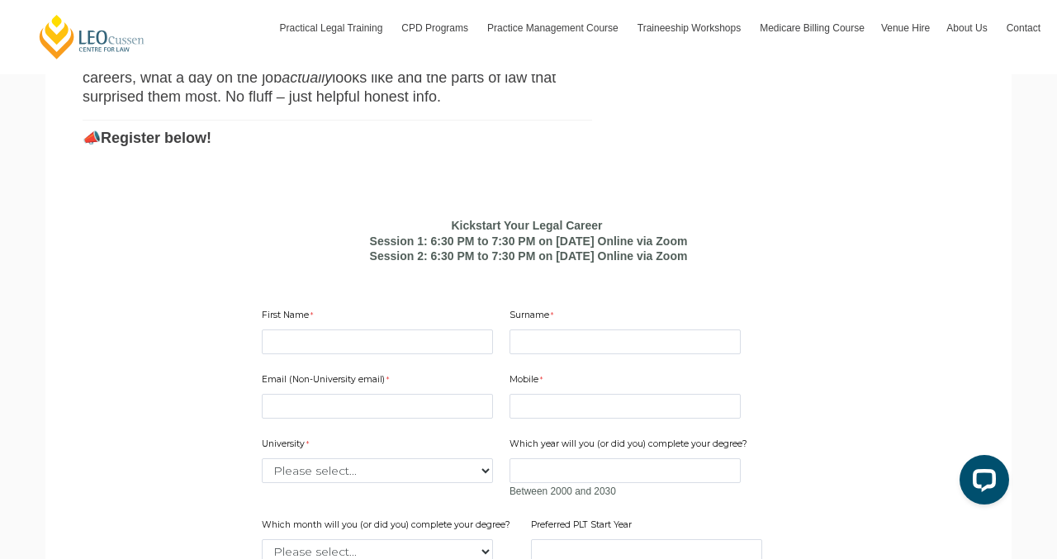
click at [440, 310] on div "First Name" at bounding box center [377, 332] width 245 height 52
click at [415, 330] on input "First Name" at bounding box center [377, 342] width 231 height 25
type input "PIYUMI"
type input "MUDIYANSELAGE"
type input "0421066877"
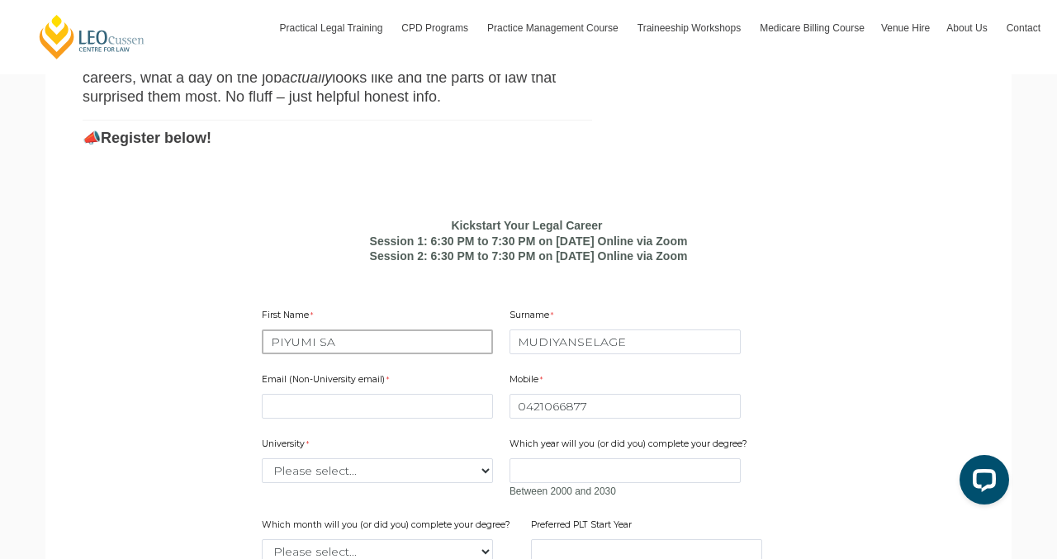
type input "PIYUMI SANKALPANA"
click at [516, 330] on input "MUDIYANSELAGE" at bounding box center [625, 342] width 231 height 25
type input "DISSANAYAKE MUDIYANSELAGE"
click at [406, 398] on input "Email (Non-University email)" at bounding box center [377, 406] width 231 height 25
type input "[EMAIL_ADDRESS][DOMAIN_NAME]"
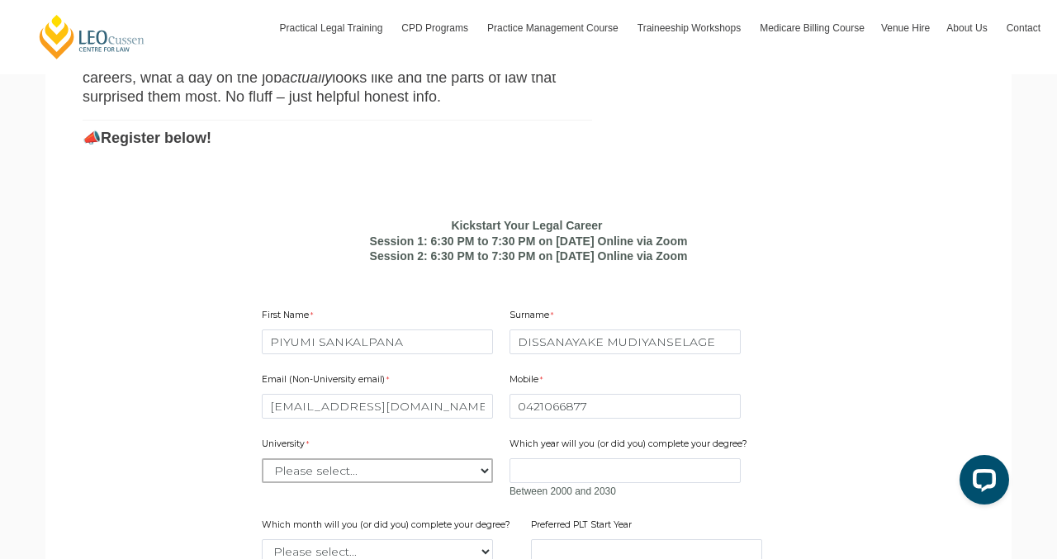
click at [373, 461] on select "Please select... [GEOGRAPHIC_DATA] [GEOGRAPHIC_DATA] [GEOGRAPHIC_DATA] [GEOGRAP…" at bounding box center [377, 471] width 231 height 25
select select "tfa_2195"
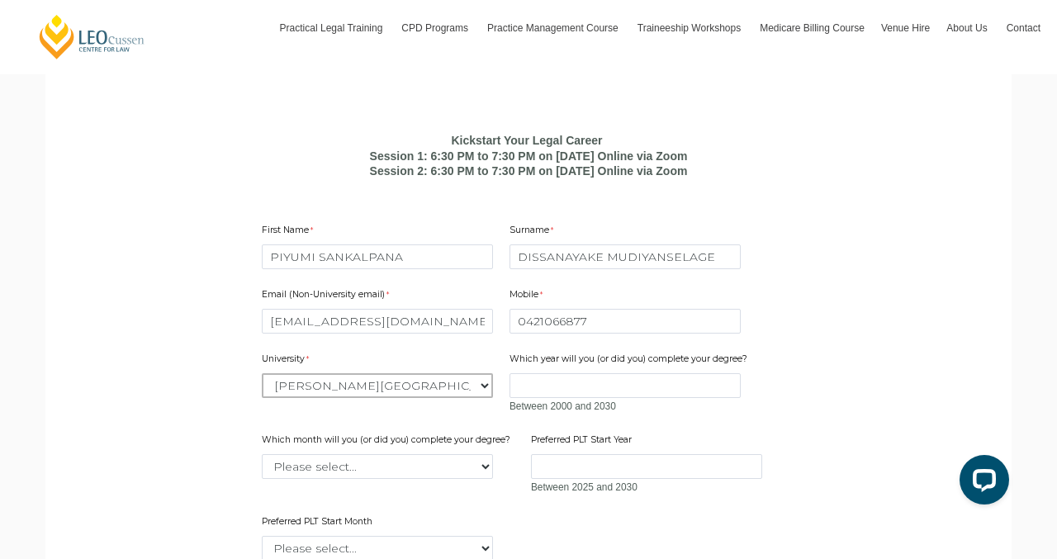
scroll to position [1042, 0]
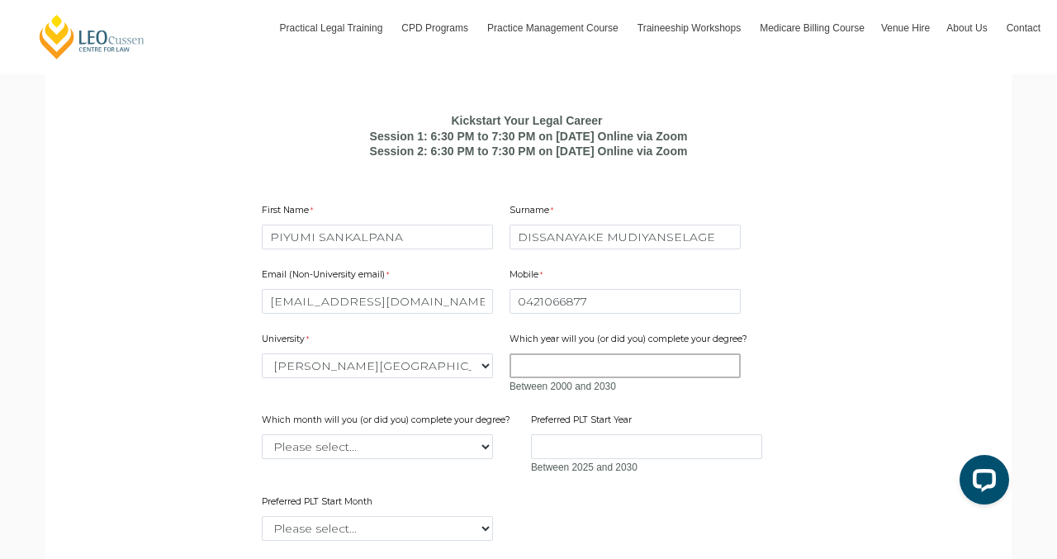
click at [532, 354] on input "Which year will you (or did you) complete your degree?" at bounding box center [625, 366] width 231 height 25
type input "2025"
click at [335, 436] on select "Please select... January February March April May June July August September Oc…" at bounding box center [377, 447] width 231 height 25
select select "tfa_2228"
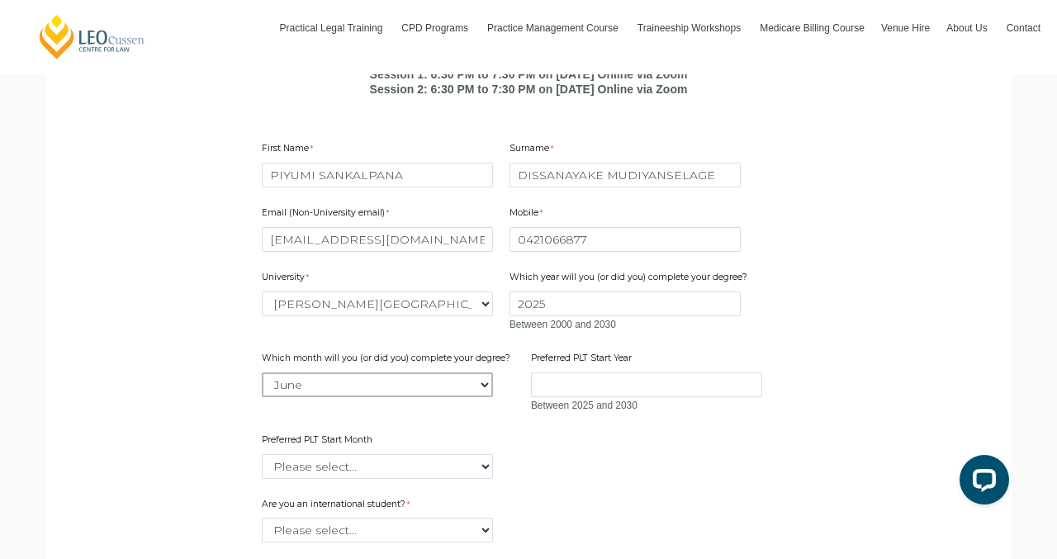
scroll to position [1162, 0]
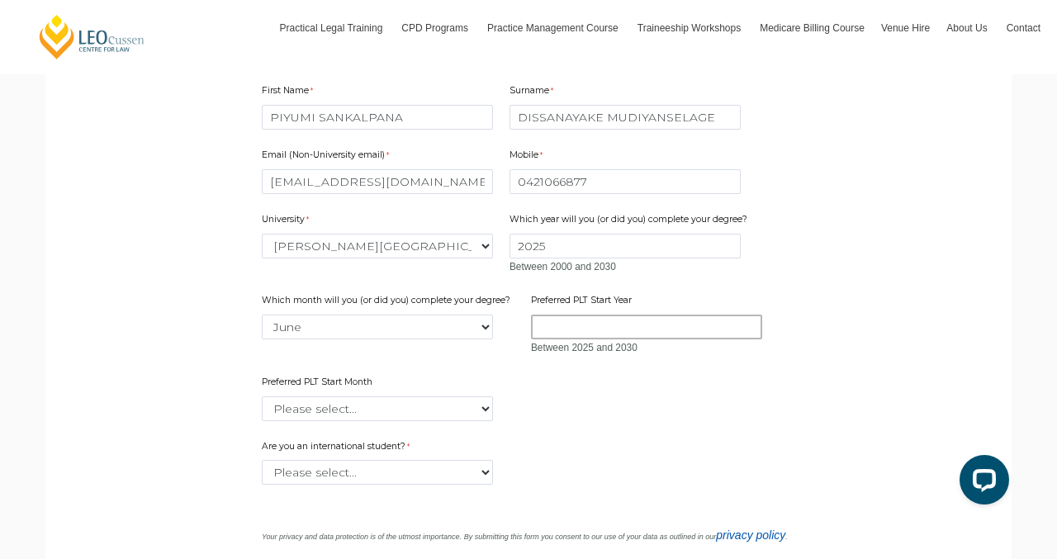
click at [557, 317] on input "Preferred PLT Start Year" at bounding box center [646, 327] width 231 height 25
type input "2026"
click at [430, 402] on select "Please select... January February March April May June July August September Oc…" at bounding box center [377, 409] width 231 height 25
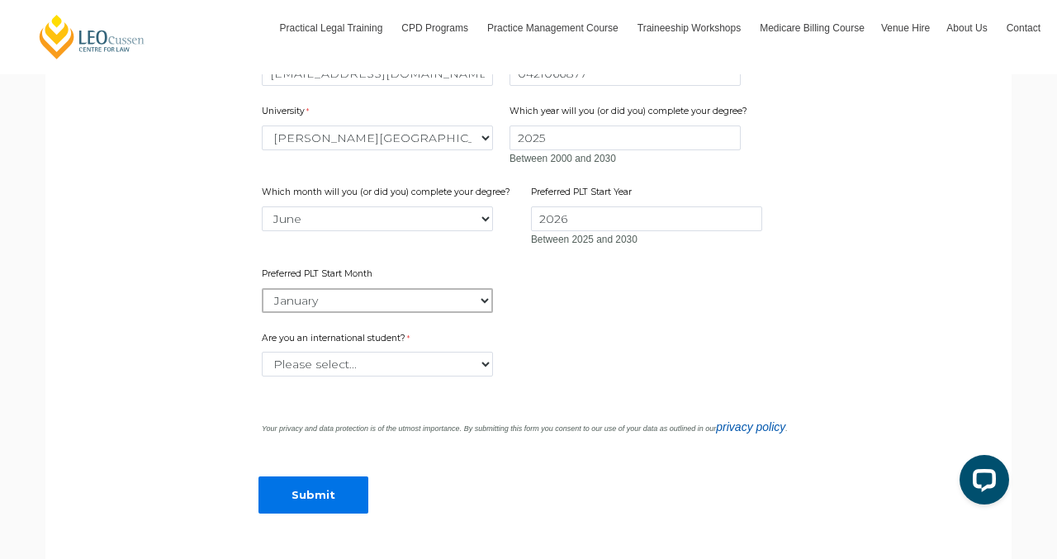
scroll to position [1272, 0]
click at [378, 286] on select "Please select... January February March April May June July August September Oc…" at bounding box center [377, 298] width 231 height 25
select select "tfa_2340"
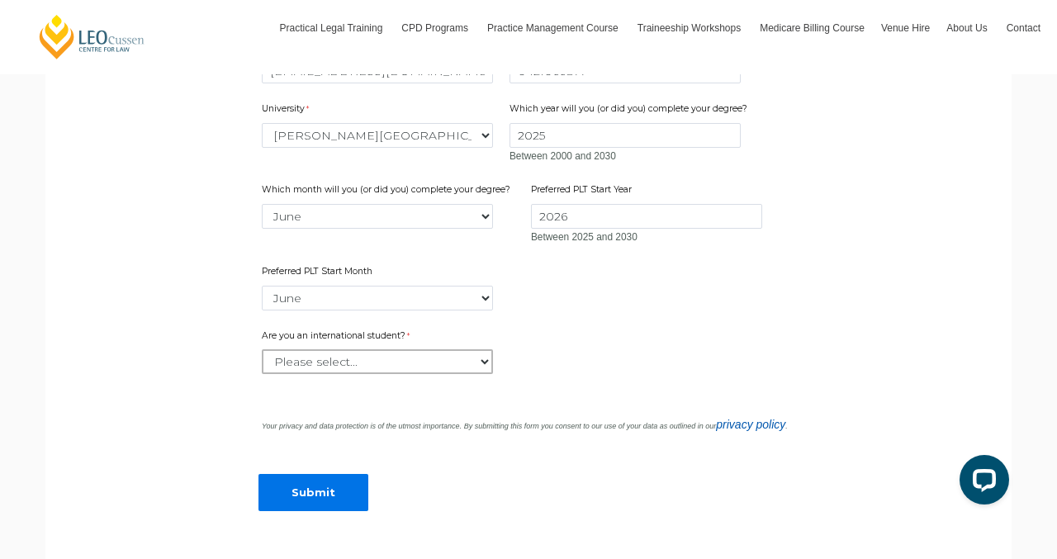
click at [345, 351] on select "Please select... Yes No" at bounding box center [377, 361] width 231 height 25
select select "tfa_59"
click at [326, 482] on input "Submit" at bounding box center [314, 492] width 110 height 37
